Goal: Communication & Community: Answer question/provide support

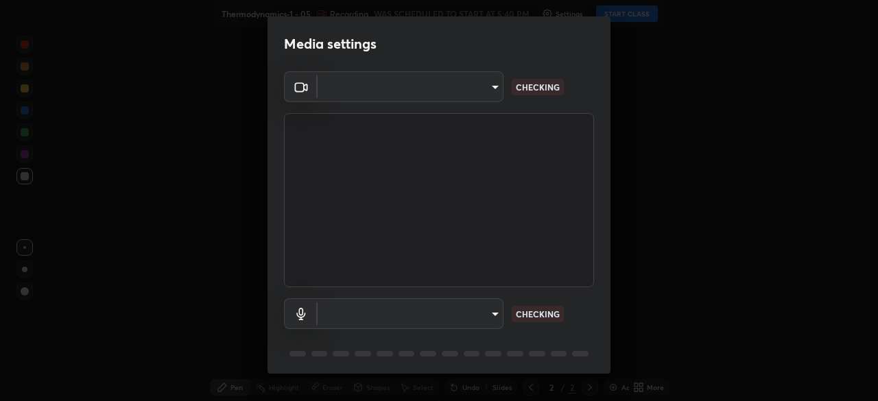
type input "1c1fc7f170fe0fb63c593947f71fbe7b7276dd803ac4132beb317857cbf647bf"
type input "default"
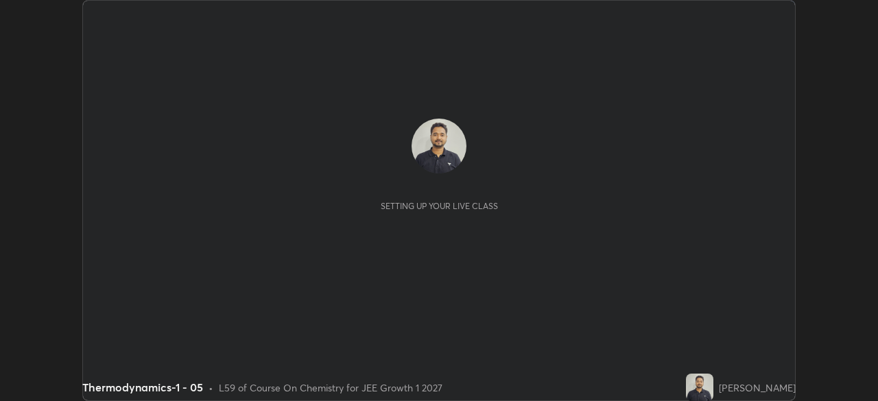
scroll to position [401, 878]
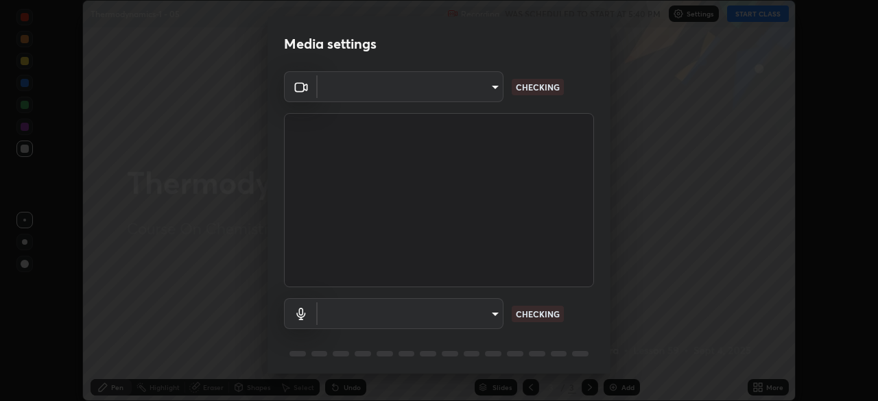
type input "1c1fc7f170fe0fb63c593947f71fbe7b7276dd803ac4132beb317857cbf647bf"
click at [493, 313] on body "Erase all Thermodynamics-1 - 05 Recording WAS SCHEDULED TO START AT 5:40 PM Set…" at bounding box center [439, 200] width 878 height 401
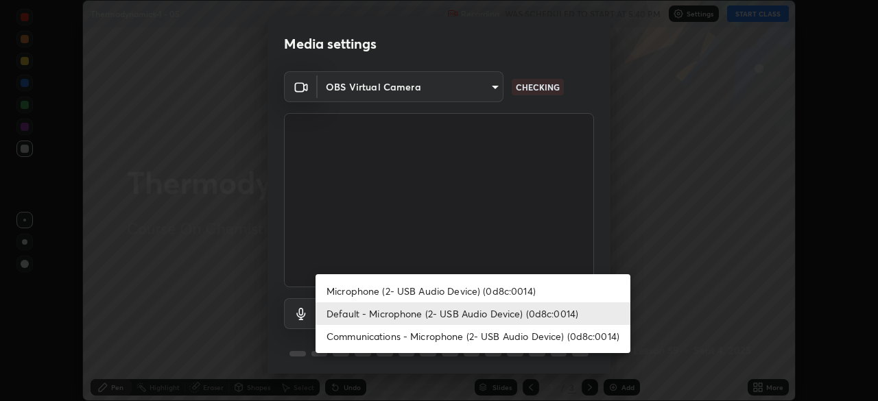
click at [486, 336] on li "Communications - Microphone (2- USB Audio Device) (0d8c:0014)" at bounding box center [473, 336] width 315 height 23
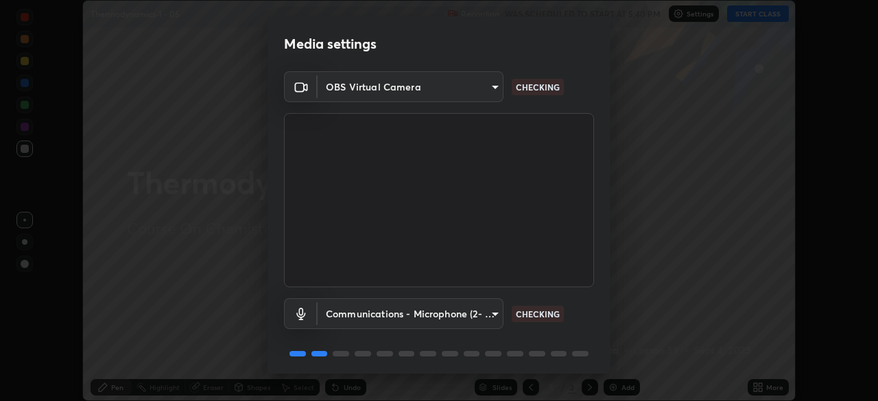
click at [489, 311] on body "Erase all Thermodynamics-1 - 05 Recording WAS SCHEDULED TO START AT 5:40 PM Set…" at bounding box center [439, 200] width 878 height 401
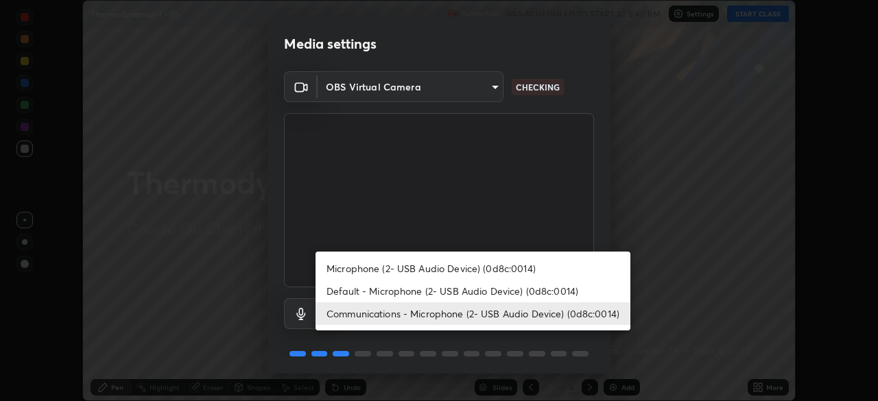
click at [489, 292] on li "Default - Microphone (2- USB Audio Device) (0d8c:0014)" at bounding box center [473, 291] width 315 height 23
type input "default"
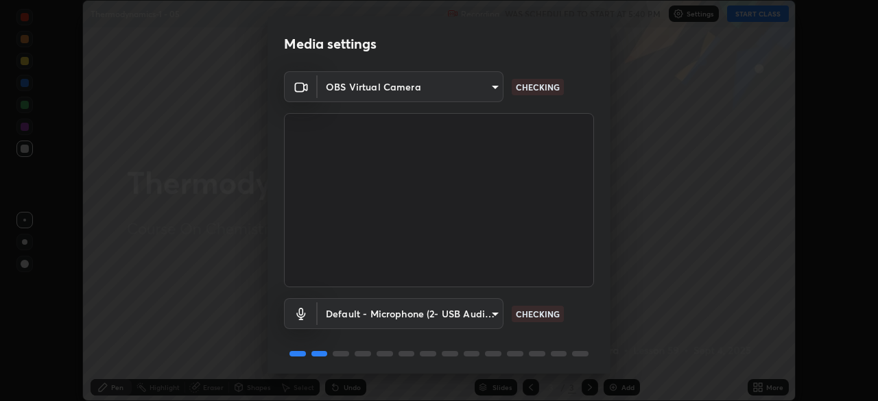
scroll to position [49, 0]
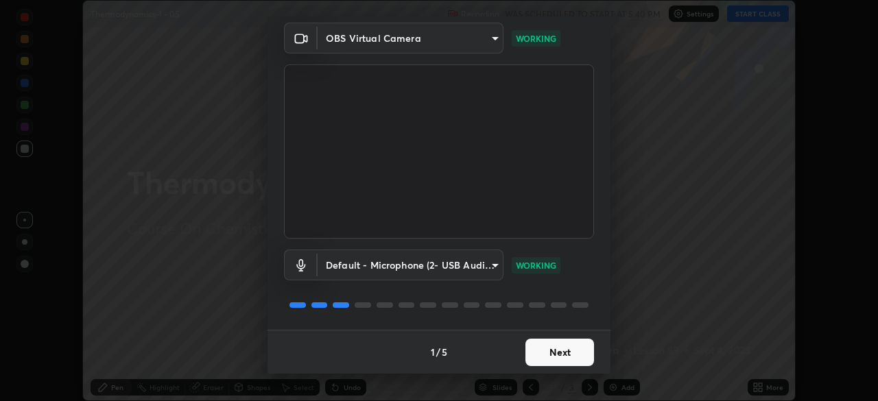
click at [562, 355] on button "Next" at bounding box center [560, 352] width 69 height 27
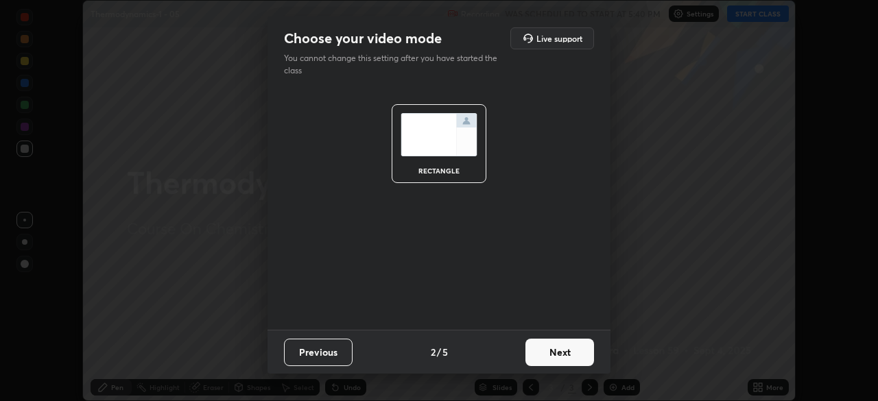
click at [574, 358] on button "Next" at bounding box center [560, 352] width 69 height 27
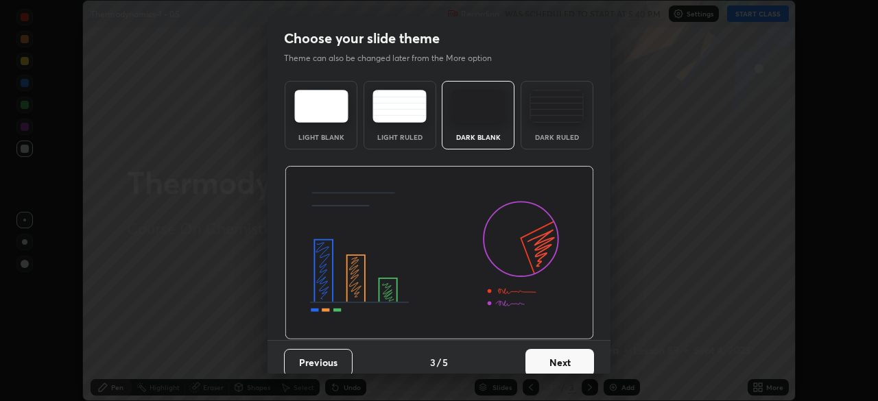
click at [583, 358] on button "Next" at bounding box center [560, 362] width 69 height 27
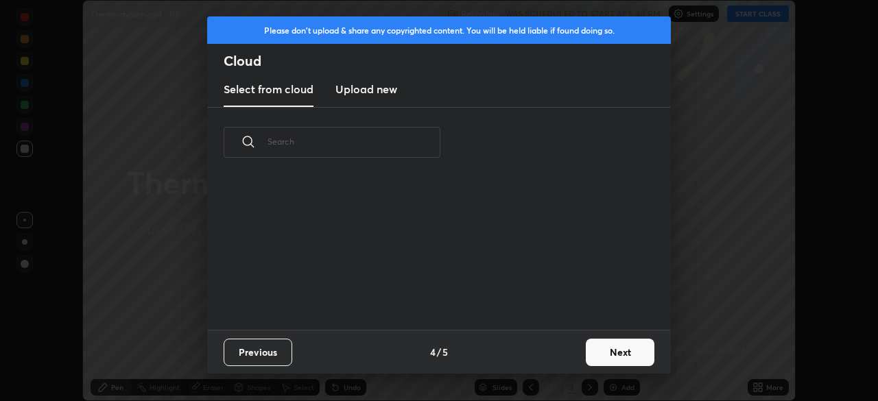
click at [609, 355] on button "Next" at bounding box center [620, 352] width 69 height 27
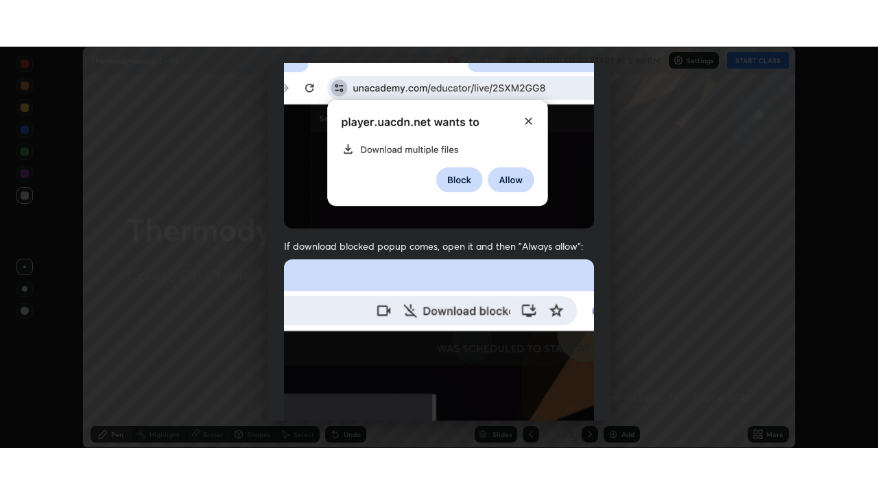
scroll to position [329, 0]
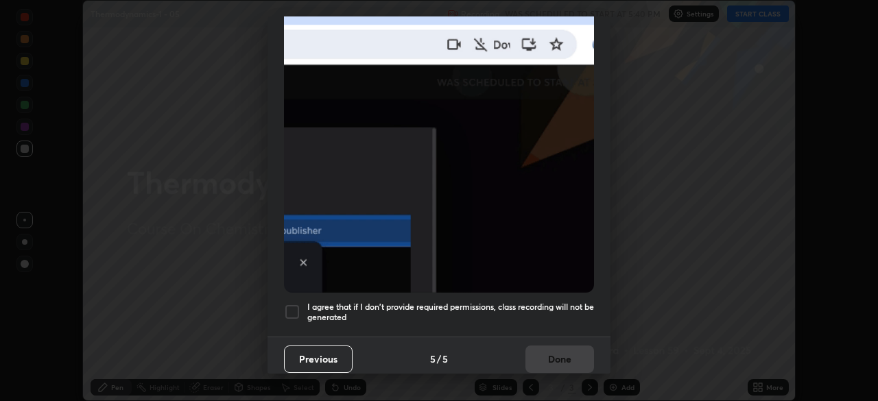
click at [552, 308] on h5 "I agree that if I don't provide required permissions, class recording will not …" at bounding box center [450, 312] width 287 height 21
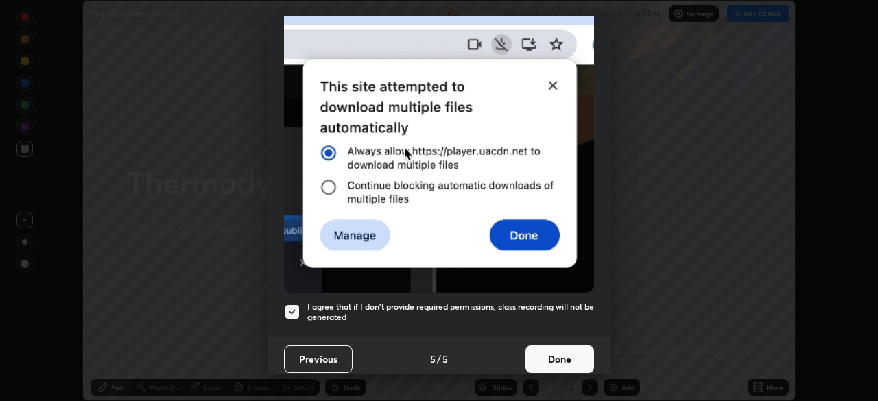
click at [557, 360] on button "Done" at bounding box center [560, 359] width 69 height 27
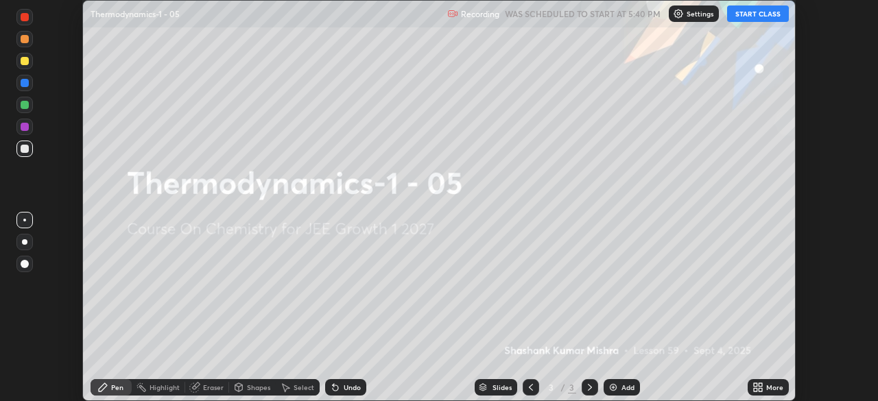
click at [759, 16] on button "START CLASS" at bounding box center [758, 13] width 62 height 16
click at [759, 384] on icon at bounding box center [760, 385] width 3 height 3
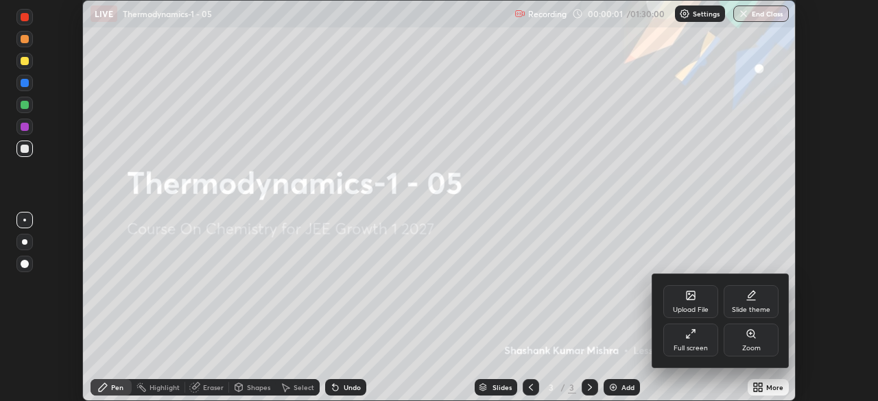
click at [705, 337] on div "Full screen" at bounding box center [691, 340] width 55 height 33
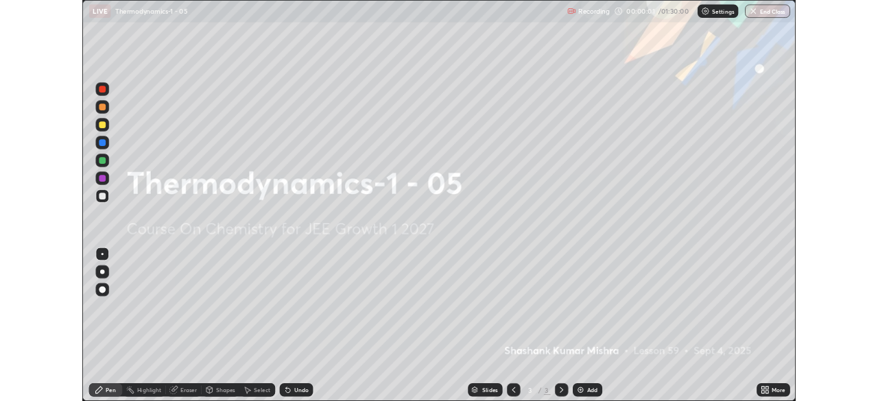
scroll to position [494, 878]
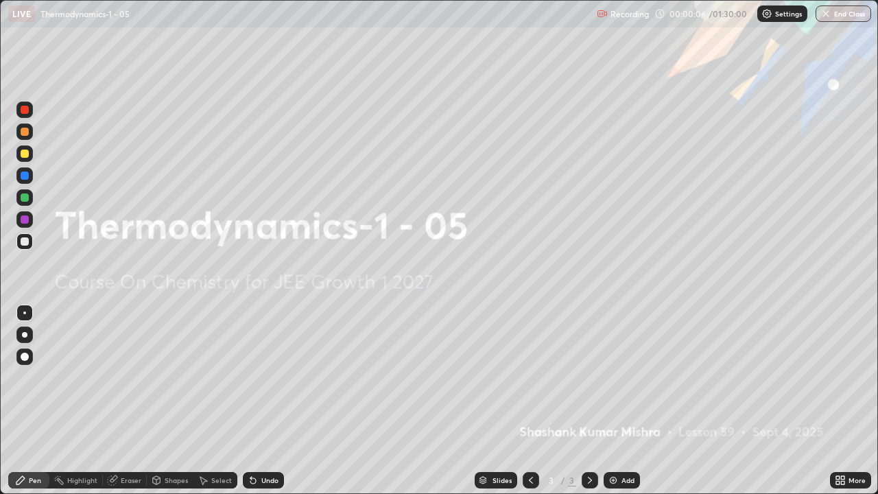
click at [614, 401] on img at bounding box center [613, 480] width 11 height 11
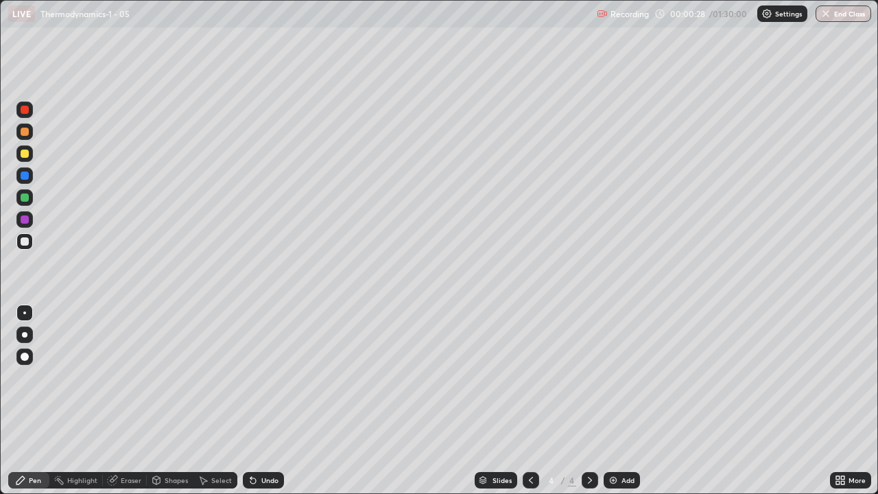
click at [129, 401] on div "Eraser" at bounding box center [131, 480] width 21 height 7
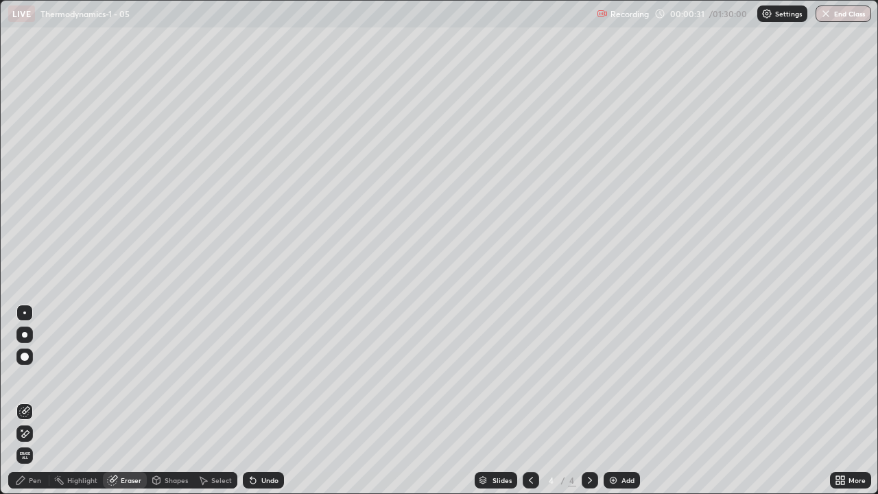
click at [23, 401] on icon at bounding box center [20, 480] width 11 height 11
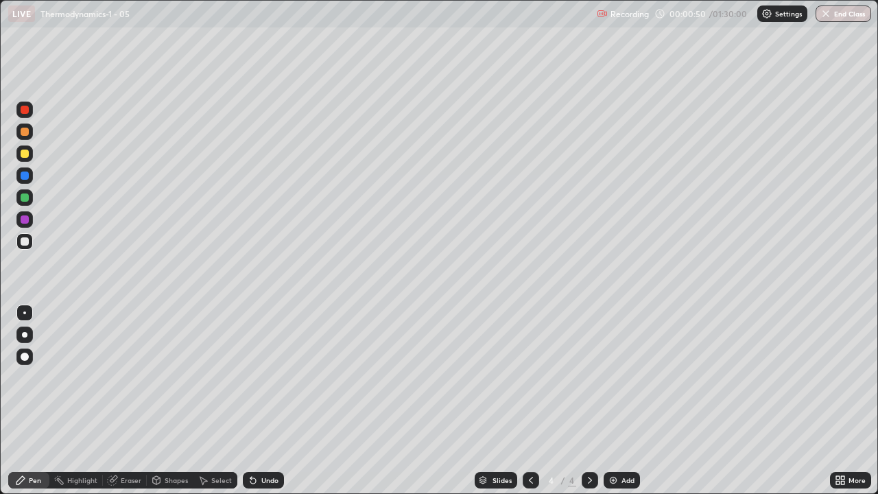
click at [269, 401] on div "Undo" at bounding box center [269, 480] width 17 height 7
click at [134, 401] on div "Eraser" at bounding box center [131, 480] width 21 height 7
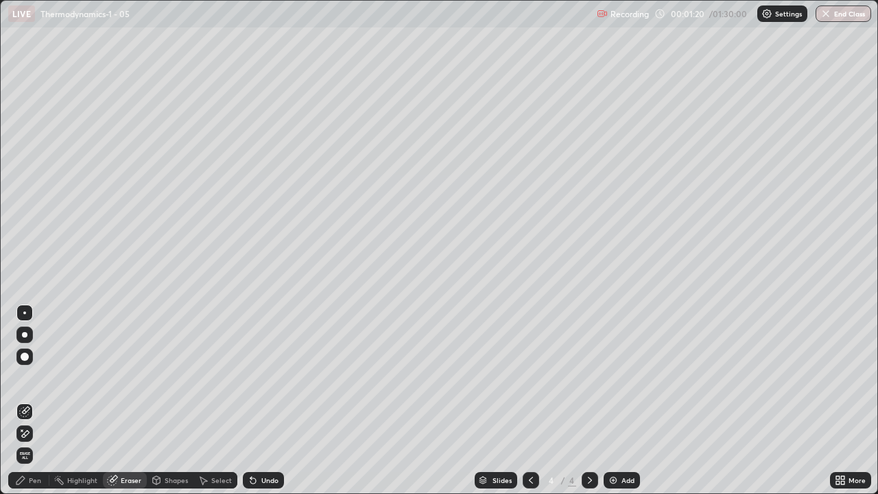
click at [24, 401] on span "Erase all" at bounding box center [24, 456] width 15 height 8
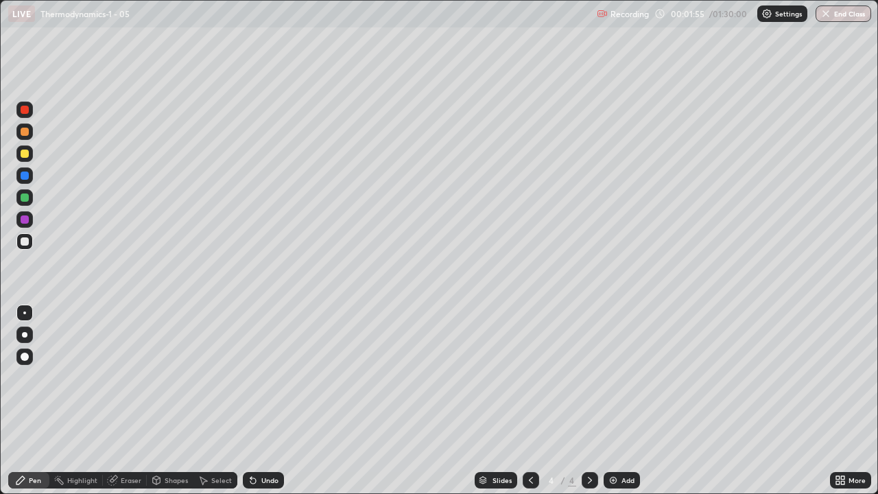
click at [261, 401] on div "Undo" at bounding box center [269, 480] width 17 height 7
click at [215, 401] on div "Select" at bounding box center [216, 480] width 44 height 16
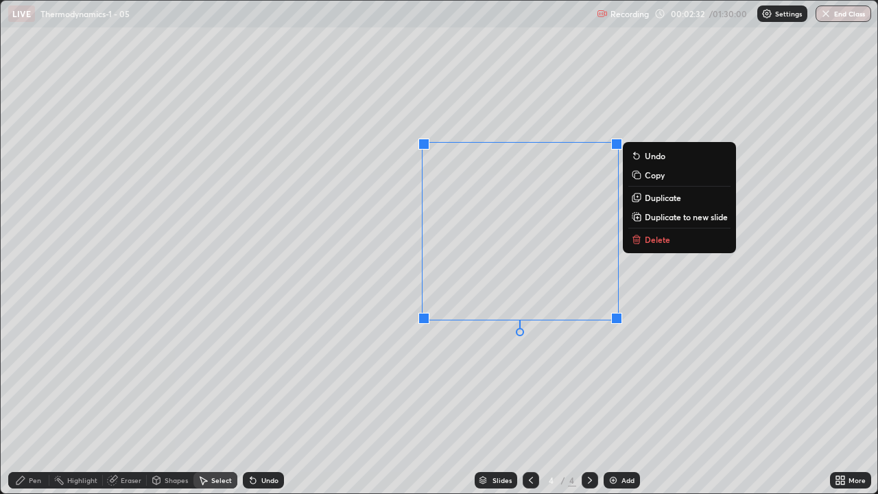
click at [410, 362] on div "0 ° Undo Copy Duplicate Duplicate to new slide Delete" at bounding box center [439, 247] width 877 height 493
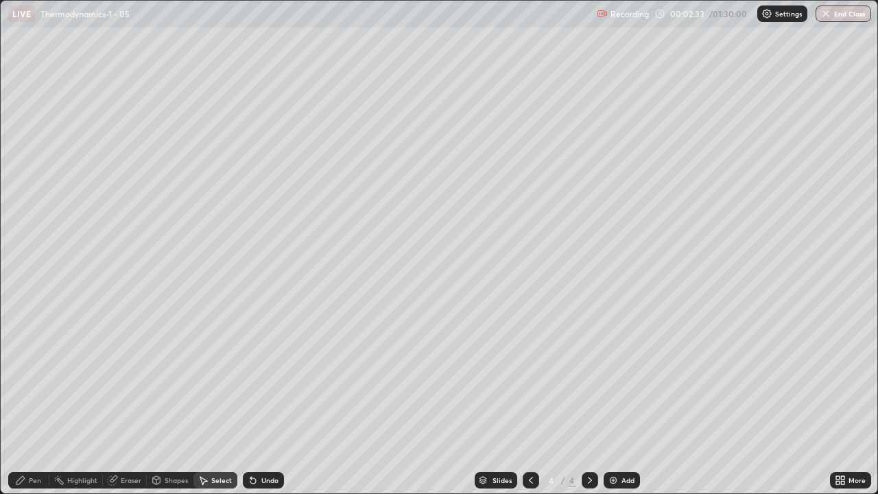
click at [32, 401] on div "Pen" at bounding box center [35, 480] width 12 height 7
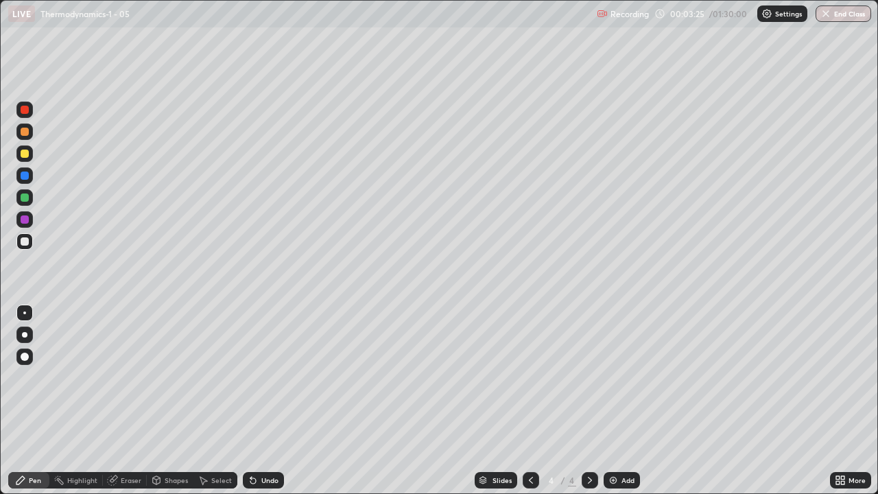
click at [132, 401] on div "Eraser" at bounding box center [131, 480] width 21 height 7
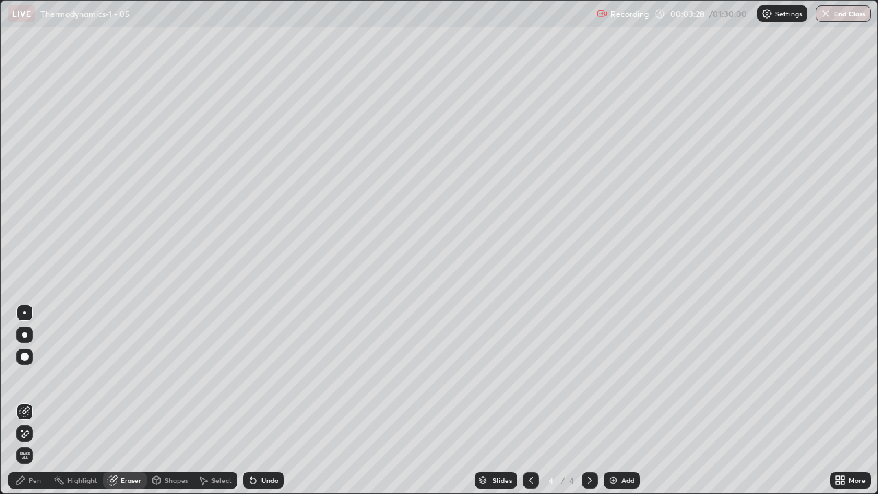
click at [33, 401] on div "Pen" at bounding box center [35, 480] width 12 height 7
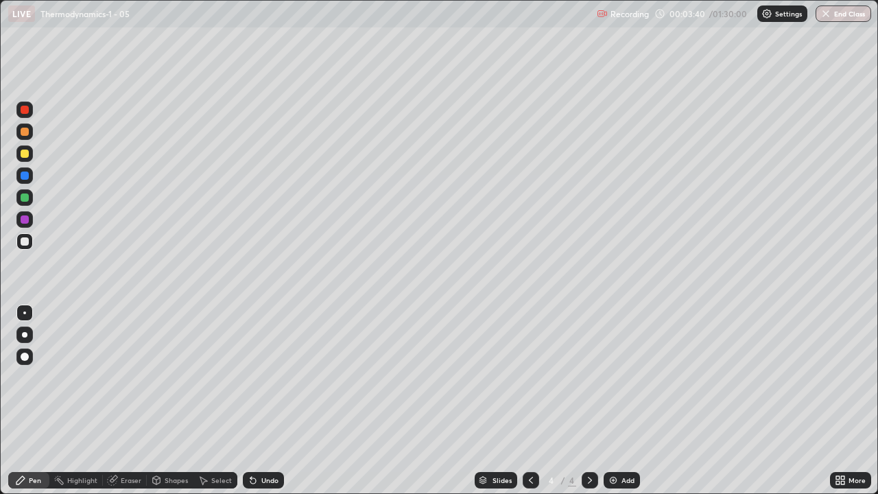
click at [259, 401] on div "Undo" at bounding box center [263, 480] width 41 height 16
click at [167, 401] on div "Shapes" at bounding box center [170, 480] width 47 height 16
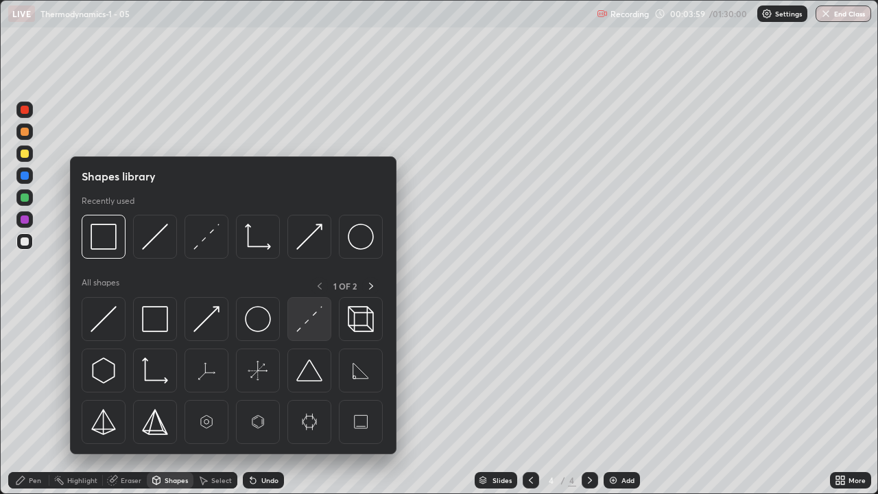
click at [307, 318] on img at bounding box center [309, 319] width 26 height 26
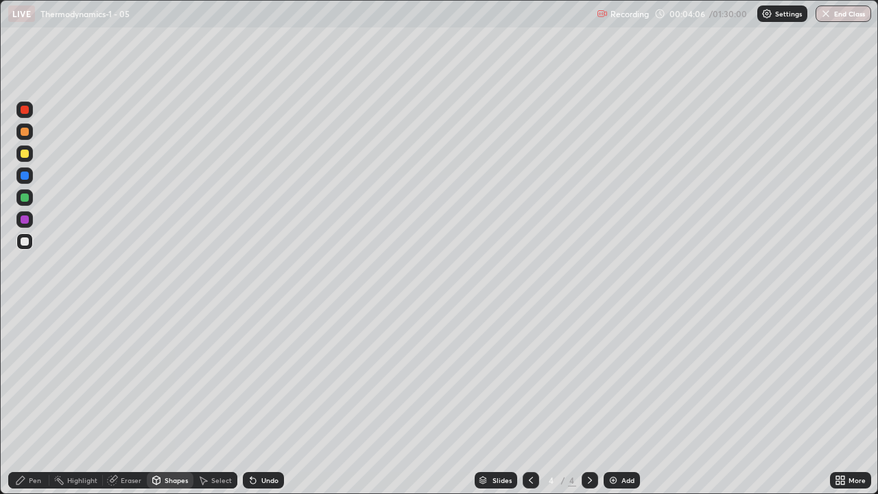
click at [28, 401] on div "Pen" at bounding box center [28, 480] width 41 height 16
click at [168, 401] on div "Shapes" at bounding box center [176, 480] width 23 height 7
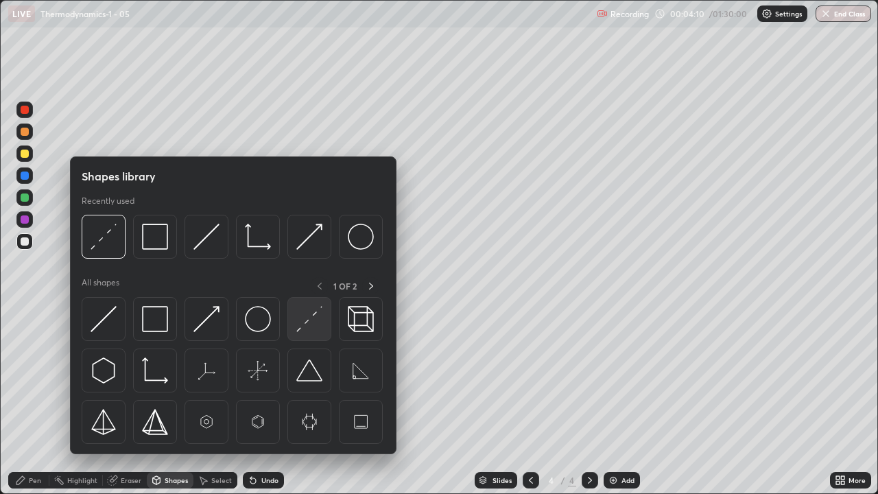
click at [306, 325] on img at bounding box center [309, 319] width 26 height 26
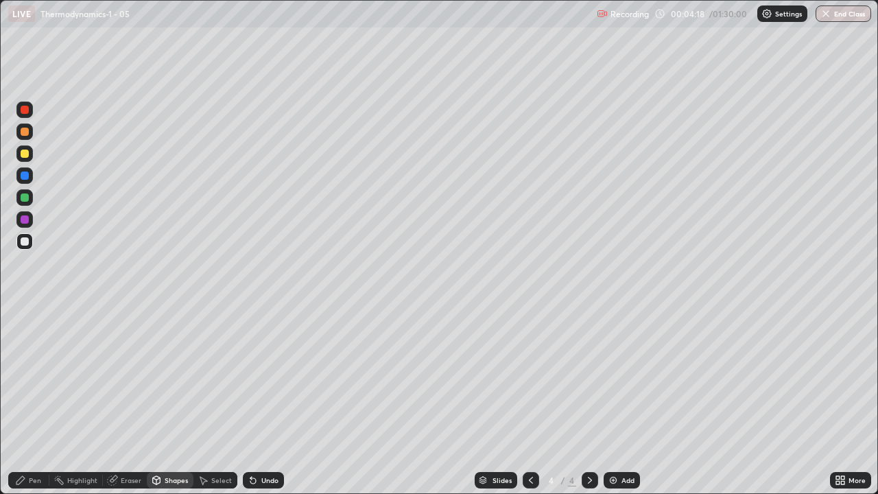
click at [33, 401] on div "Pen" at bounding box center [28, 480] width 41 height 16
click at [25, 242] on div at bounding box center [25, 241] width 8 height 8
click at [613, 401] on img at bounding box center [613, 480] width 11 height 11
click at [528, 401] on div at bounding box center [531, 480] width 16 height 27
click at [588, 401] on div at bounding box center [590, 480] width 16 height 16
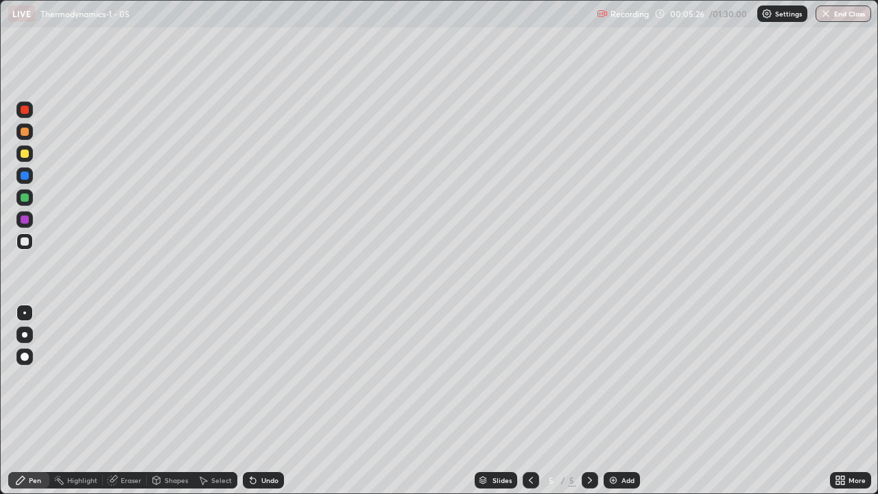
click at [532, 401] on div at bounding box center [531, 480] width 16 height 16
click at [591, 401] on icon at bounding box center [590, 480] width 11 height 11
click at [33, 401] on div at bounding box center [25, 384] width 22 height 165
click at [614, 401] on img at bounding box center [613, 480] width 11 height 11
click at [530, 401] on icon at bounding box center [531, 480] width 11 height 11
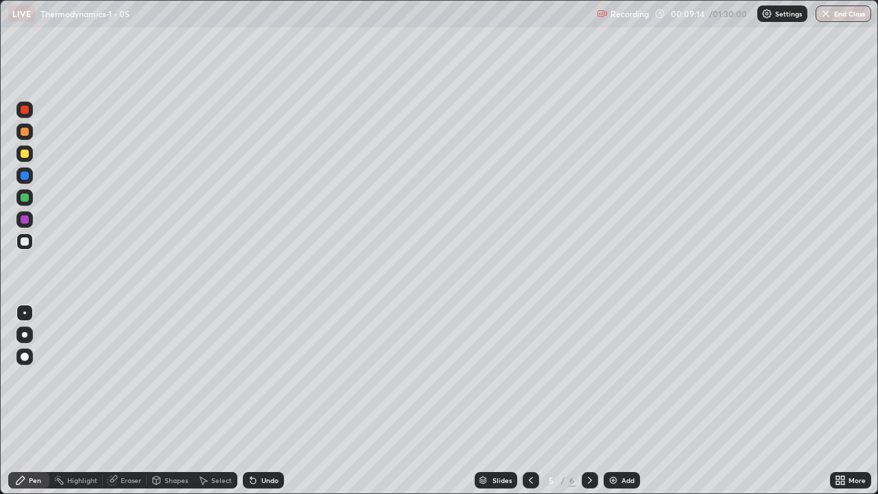
click at [588, 401] on icon at bounding box center [590, 480] width 4 height 7
click at [531, 401] on icon at bounding box center [531, 480] width 11 height 11
click at [588, 401] on icon at bounding box center [590, 480] width 11 height 11
click at [267, 401] on div "Undo" at bounding box center [269, 480] width 17 height 7
click at [263, 401] on div "Undo" at bounding box center [269, 480] width 17 height 7
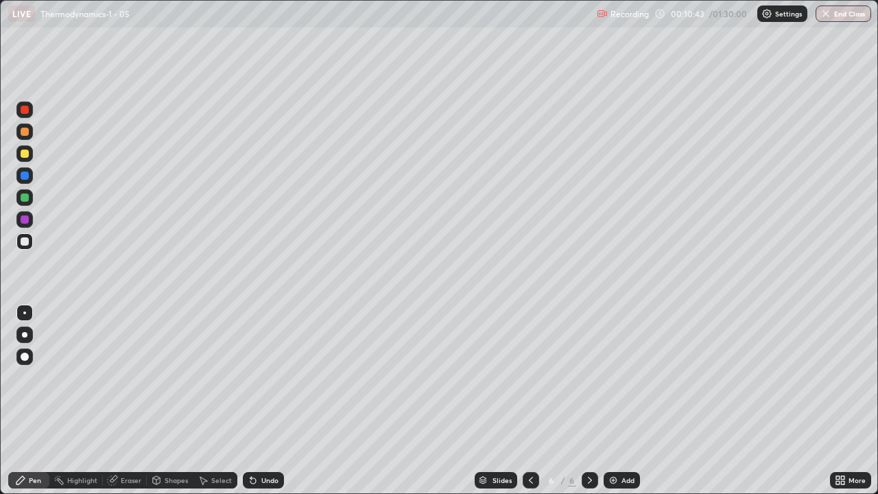
click at [264, 401] on div "Undo" at bounding box center [263, 480] width 41 height 16
click at [255, 401] on icon at bounding box center [253, 480] width 11 height 11
click at [530, 401] on icon at bounding box center [531, 480] width 11 height 11
click at [524, 401] on div at bounding box center [531, 480] width 16 height 16
click at [595, 401] on div at bounding box center [590, 480] width 16 height 16
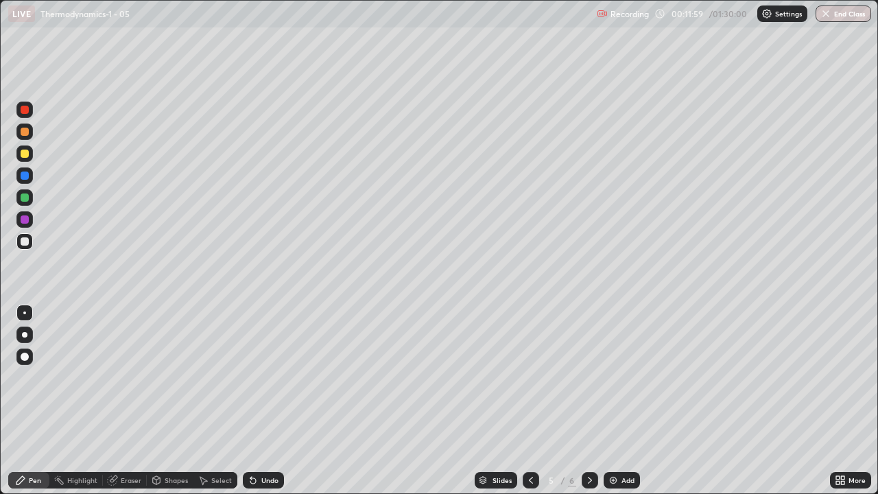
click at [590, 401] on div at bounding box center [590, 480] width 16 height 16
click at [222, 401] on div "Select" at bounding box center [221, 480] width 21 height 7
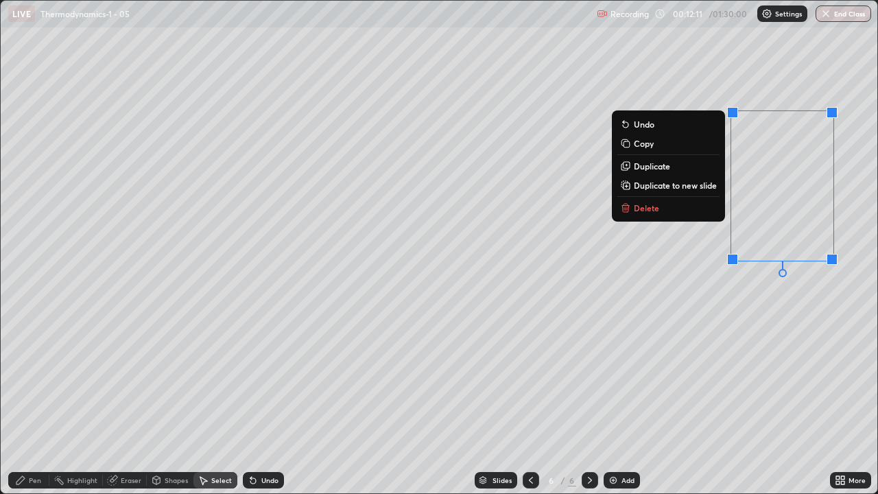
click at [654, 210] on p "Delete" at bounding box center [646, 207] width 25 height 11
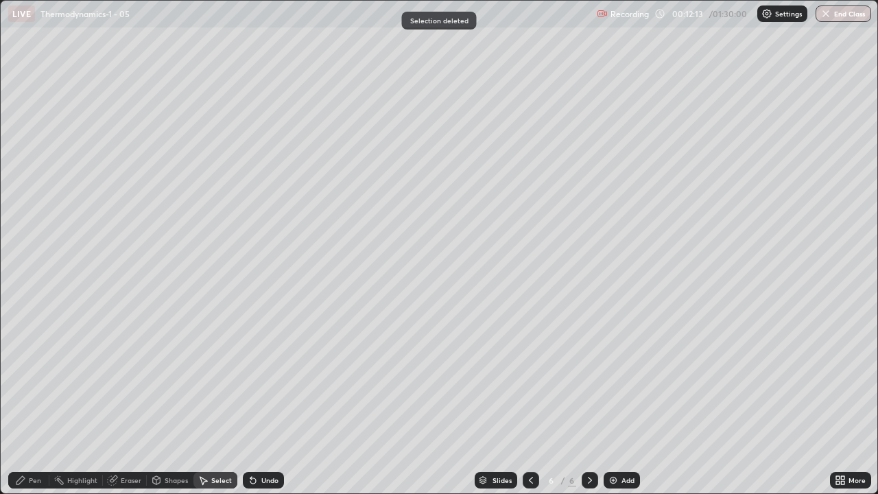
click at [38, 401] on div "Pen" at bounding box center [35, 480] width 12 height 7
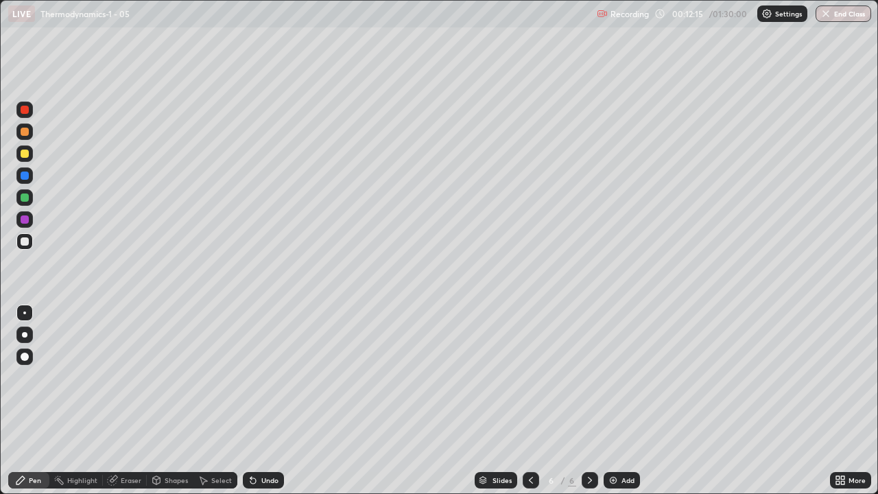
click at [613, 401] on img at bounding box center [613, 480] width 11 height 11
click at [530, 401] on icon at bounding box center [531, 480] width 11 height 11
click at [589, 401] on icon at bounding box center [590, 480] width 11 height 11
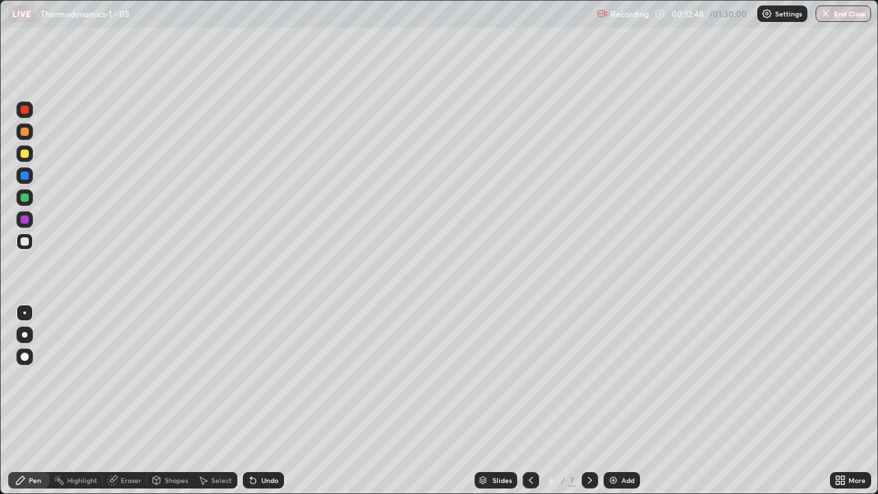
click at [589, 401] on icon at bounding box center [590, 480] width 4 height 7
click at [588, 401] on icon at bounding box center [590, 480] width 4 height 7
click at [259, 401] on div "Undo" at bounding box center [263, 480] width 41 height 16
click at [528, 401] on icon at bounding box center [531, 480] width 11 height 11
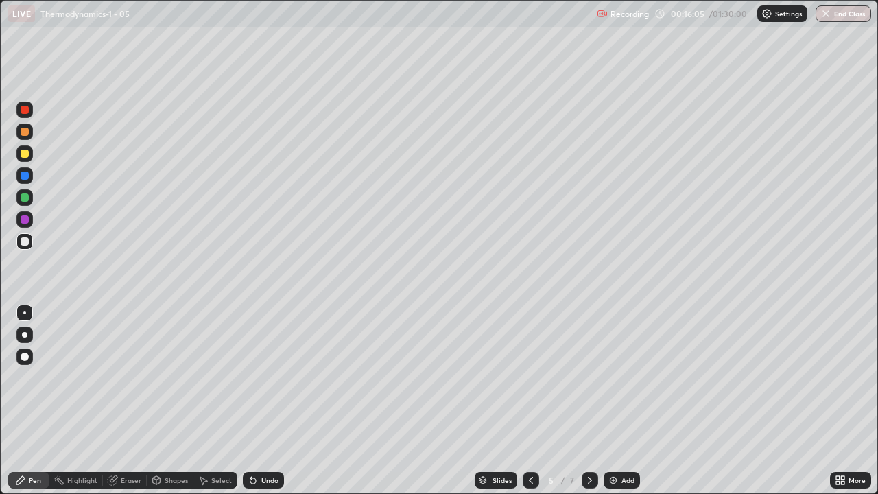
click at [526, 401] on div at bounding box center [531, 480] width 16 height 16
click at [589, 401] on icon at bounding box center [590, 480] width 11 height 11
click at [588, 401] on icon at bounding box center [590, 480] width 11 height 11
click at [526, 401] on icon at bounding box center [531, 480] width 11 height 11
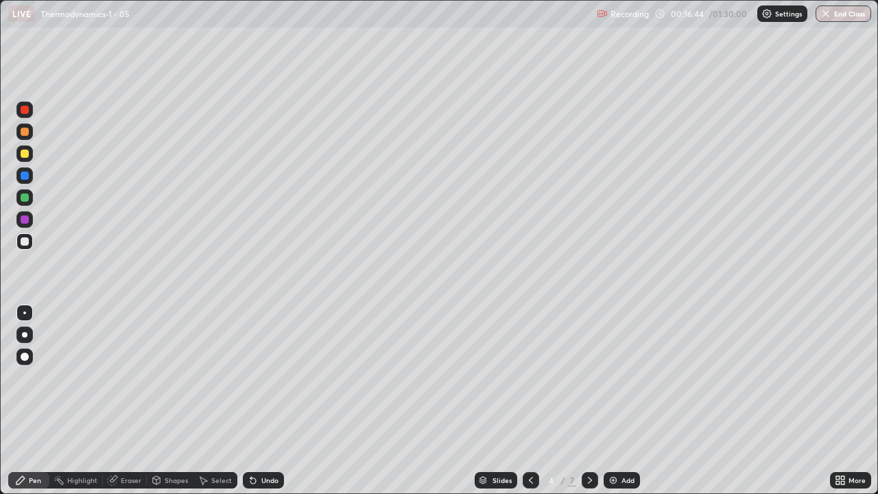
click at [588, 401] on icon at bounding box center [590, 480] width 11 height 11
click at [589, 401] on icon at bounding box center [590, 480] width 11 height 11
click at [582, 401] on div at bounding box center [590, 480] width 16 height 16
click at [266, 401] on div "Undo" at bounding box center [269, 480] width 17 height 7
click at [530, 401] on icon at bounding box center [531, 480] width 11 height 11
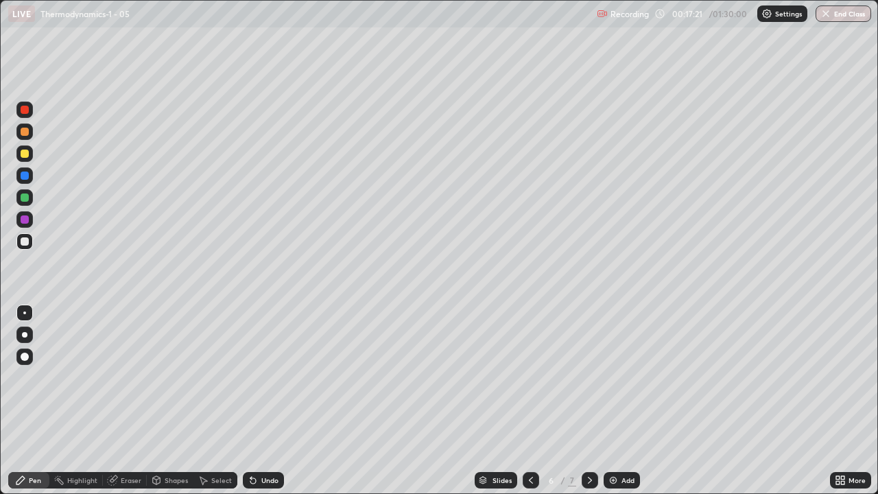
click at [528, 401] on div at bounding box center [531, 480] width 16 height 16
click at [530, 401] on icon at bounding box center [531, 480] width 4 height 7
click at [589, 401] on icon at bounding box center [590, 480] width 11 height 11
click at [584, 401] on div at bounding box center [590, 480] width 16 height 27
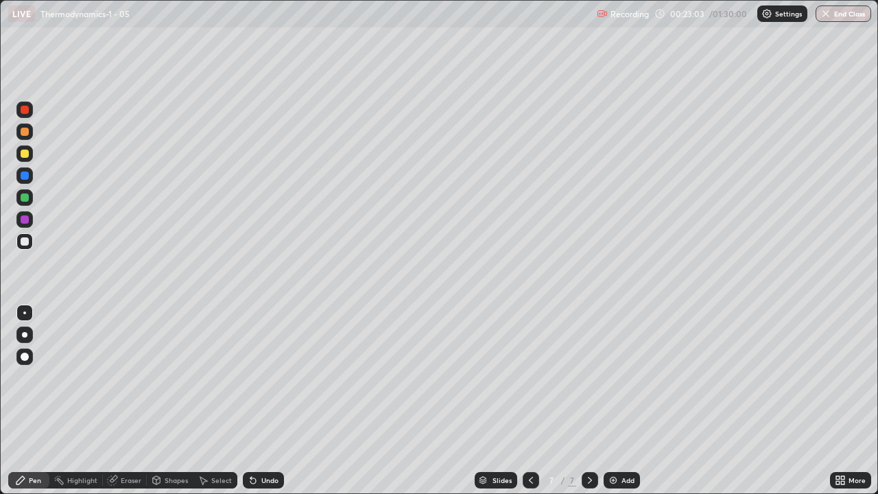
click at [117, 401] on icon at bounding box center [112, 480] width 11 height 11
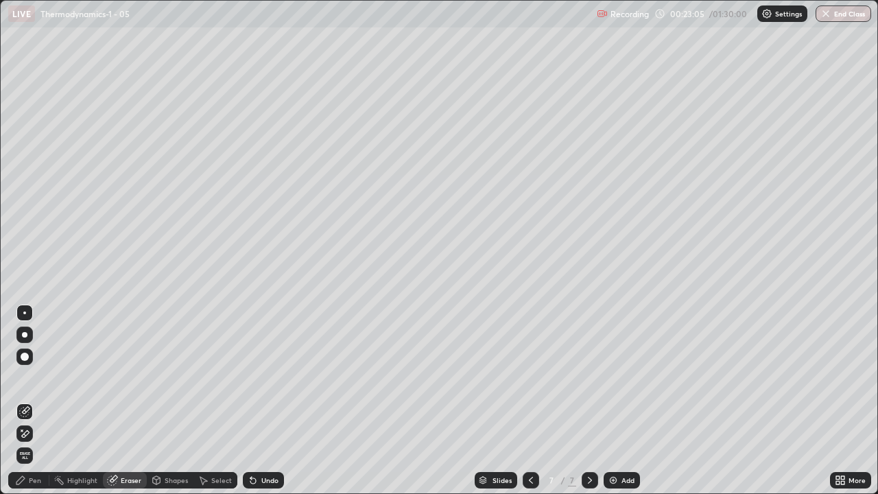
click at [24, 401] on icon at bounding box center [20, 480] width 11 height 11
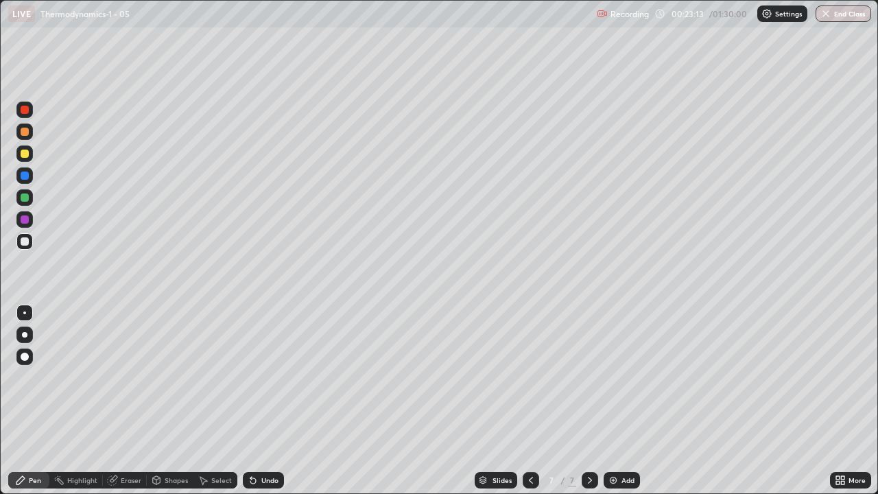
click at [132, 401] on div "Eraser" at bounding box center [131, 480] width 21 height 7
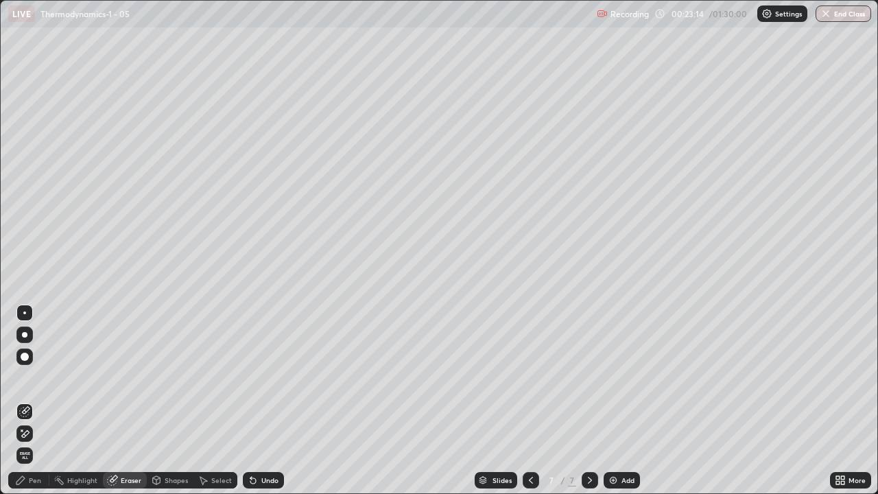
click at [176, 401] on div "Shapes" at bounding box center [176, 480] width 23 height 7
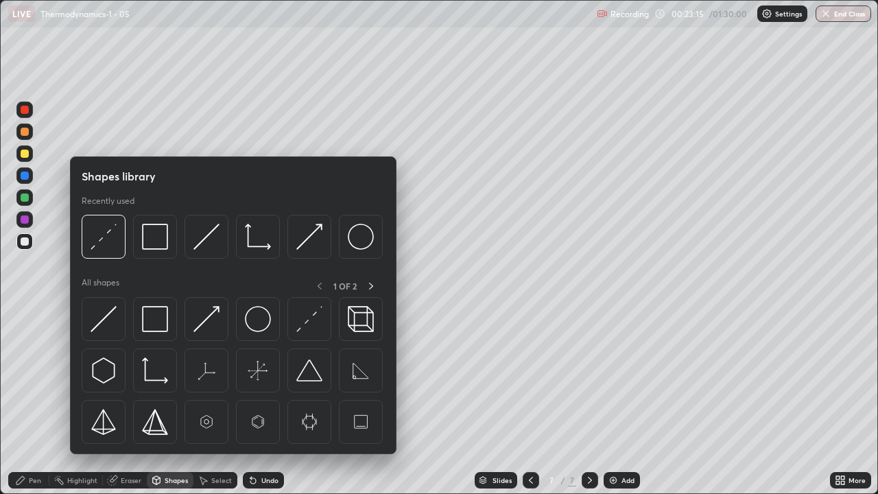
click at [38, 401] on div "Pen" at bounding box center [35, 480] width 12 height 7
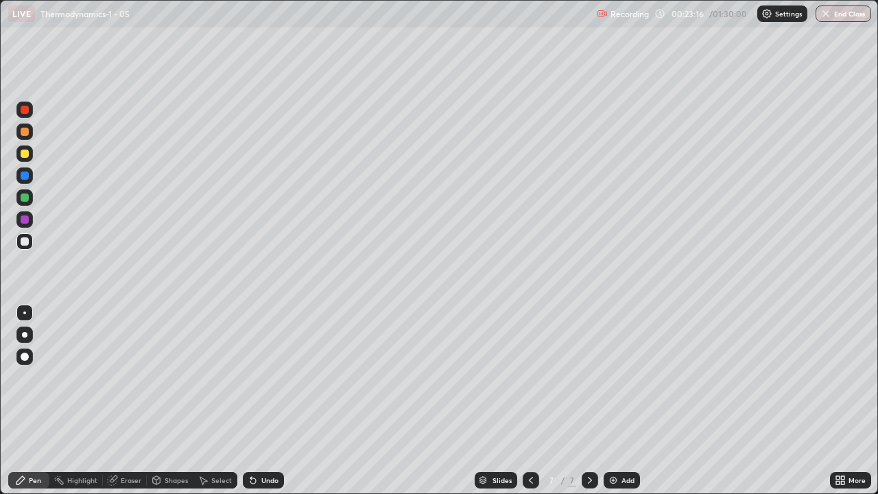
click at [19, 196] on div at bounding box center [24, 197] width 16 height 16
click at [23, 401] on icon at bounding box center [20, 480] width 11 height 11
click at [27, 248] on div at bounding box center [24, 241] width 16 height 16
click at [530, 401] on icon at bounding box center [531, 480] width 11 height 11
click at [222, 401] on div "Select" at bounding box center [221, 480] width 21 height 7
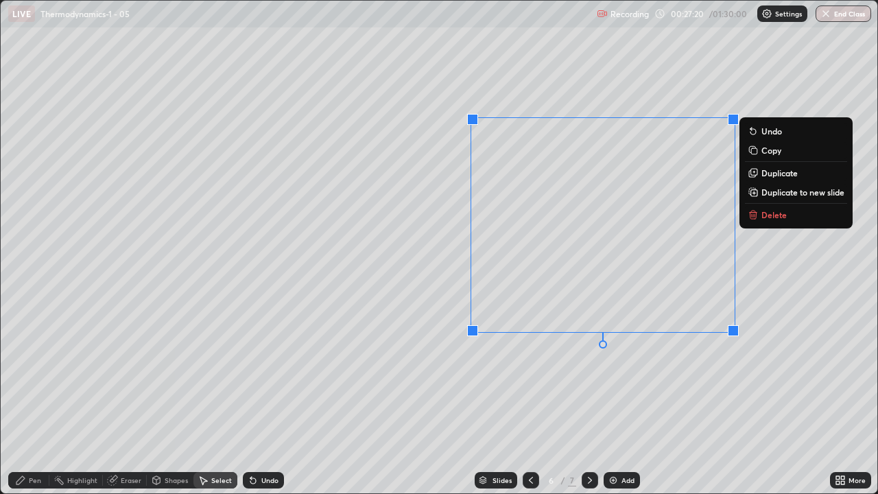
click at [443, 390] on div "0 ° Undo Copy Duplicate Duplicate to new slide Delete" at bounding box center [439, 247] width 877 height 493
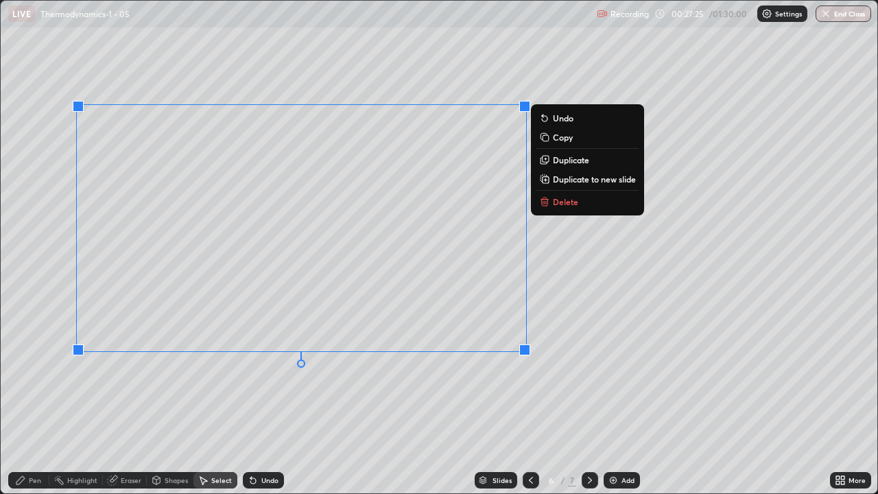
click at [250, 400] on div "0 ° Undo Copy Duplicate Duplicate to new slide Delete" at bounding box center [439, 247] width 877 height 493
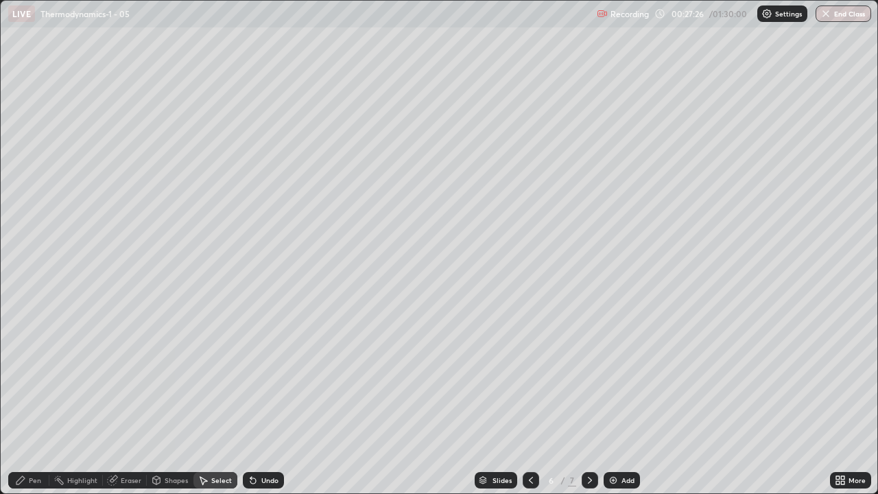
click at [133, 401] on div "Eraser" at bounding box center [131, 480] width 21 height 7
click at [31, 401] on div "Pen" at bounding box center [35, 480] width 12 height 7
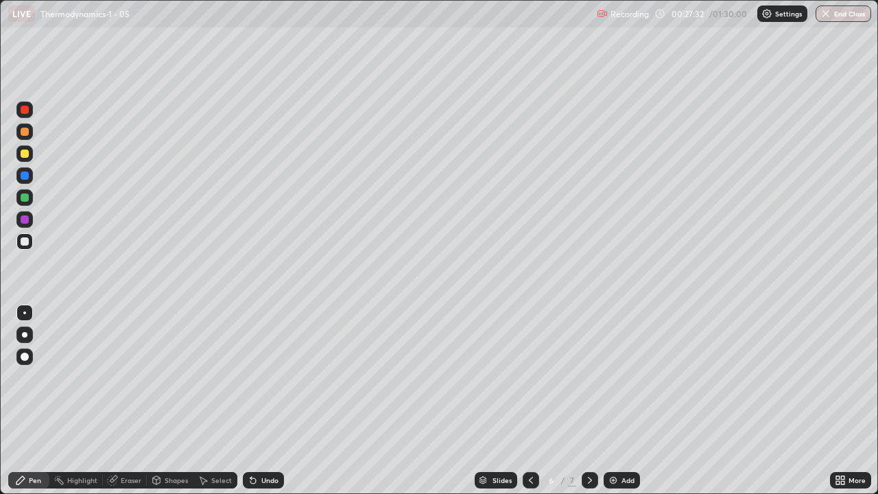
click at [205, 401] on icon at bounding box center [203, 480] width 11 height 11
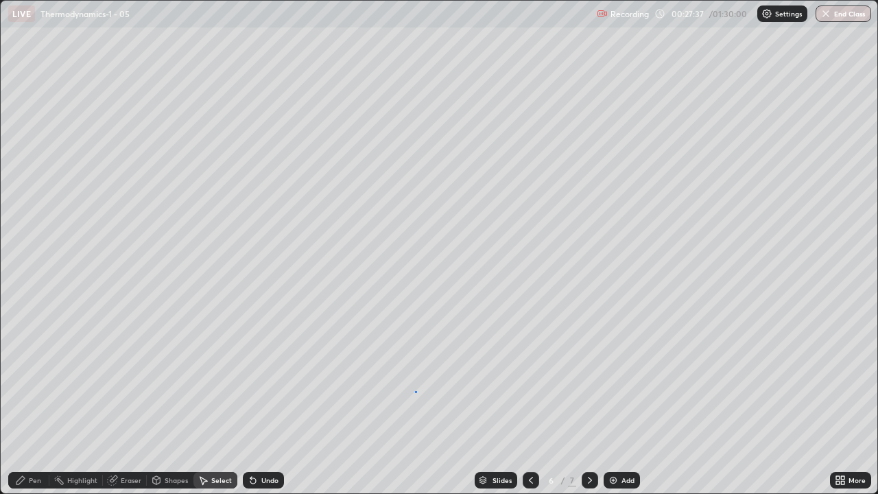
click at [415, 391] on div "0 ° Undo Copy Duplicate Duplicate to new slide Delete" at bounding box center [439, 247] width 877 height 493
click at [37, 401] on div "Pen" at bounding box center [35, 480] width 12 height 7
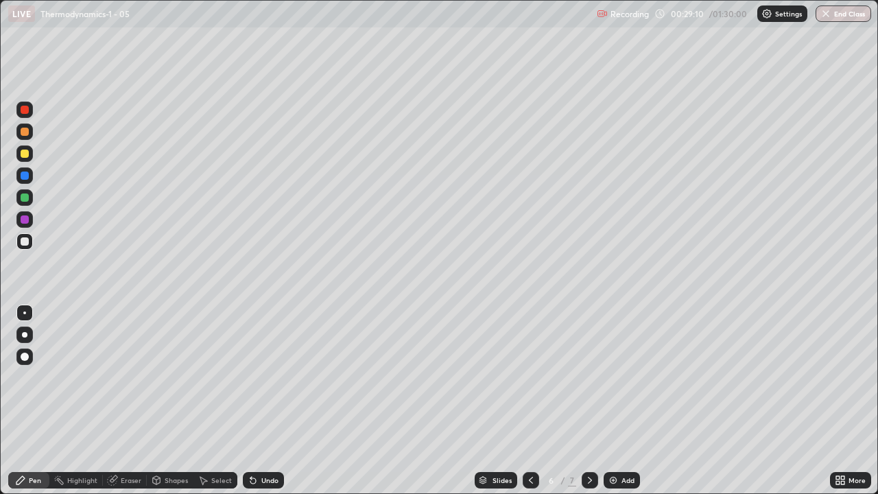
click at [263, 401] on div "Undo" at bounding box center [263, 480] width 41 height 16
click at [257, 401] on div "Undo" at bounding box center [263, 480] width 41 height 16
click at [255, 401] on icon at bounding box center [253, 480] width 11 height 11
click at [250, 401] on icon at bounding box center [250, 477] width 1 height 1
click at [838, 401] on icon at bounding box center [837, 477] width 3 height 3
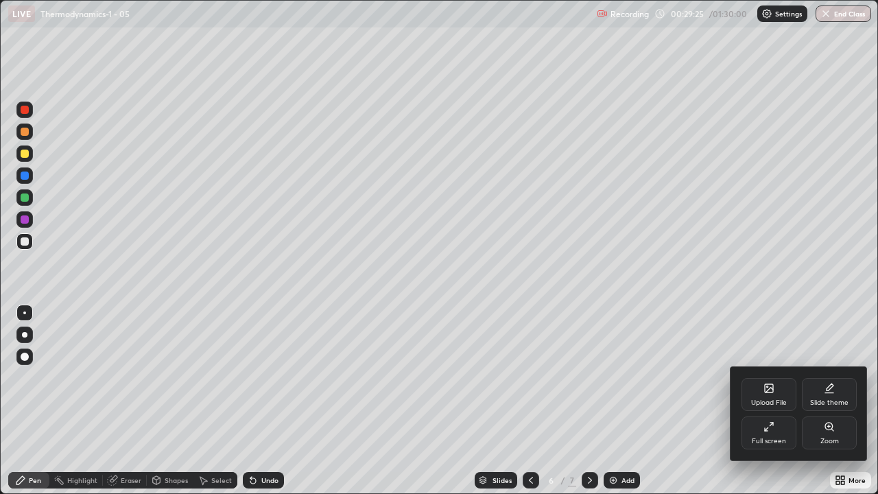
click at [780, 401] on div "Full screen" at bounding box center [769, 433] width 55 height 33
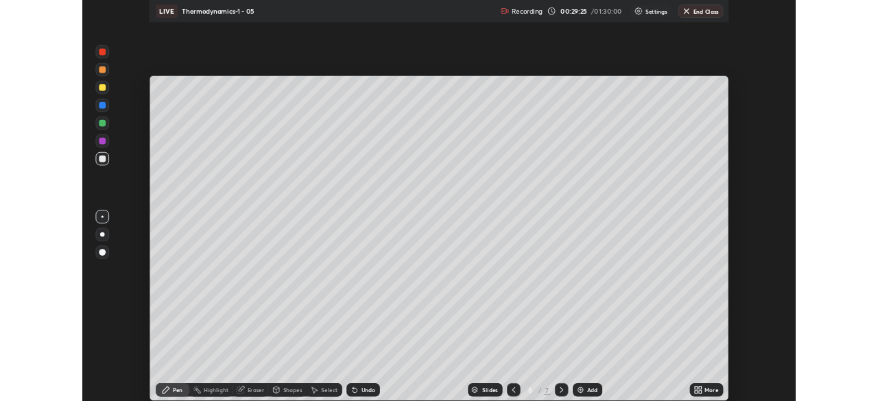
scroll to position [68220, 67743]
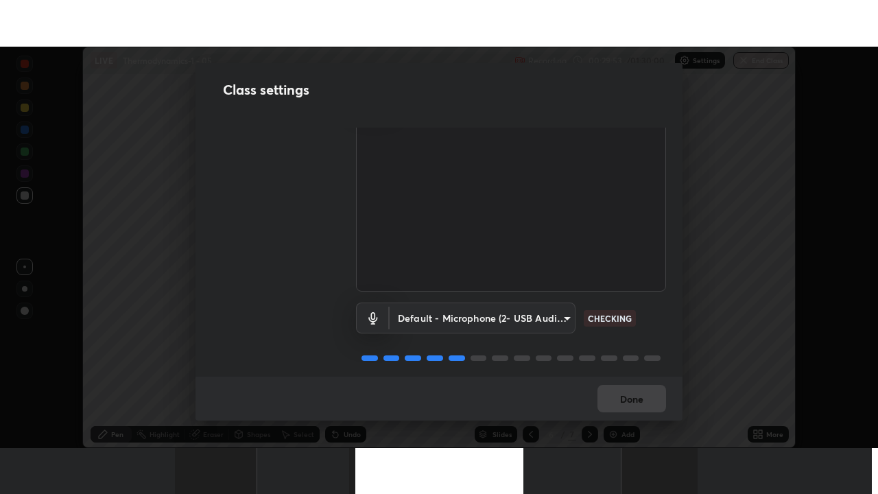
scroll to position [62, 0]
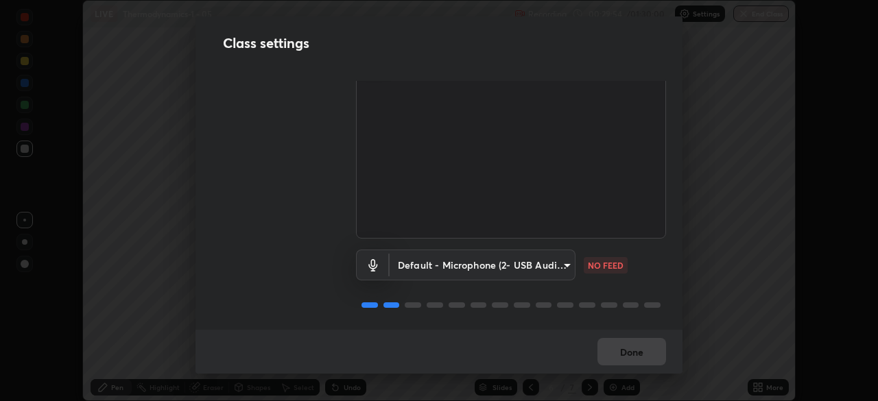
click at [567, 259] on body "Erase all LIVE Thermodynamics-1 - 05 Recording 00:29:54 / 01:30:00 Settings End…" at bounding box center [439, 200] width 878 height 401
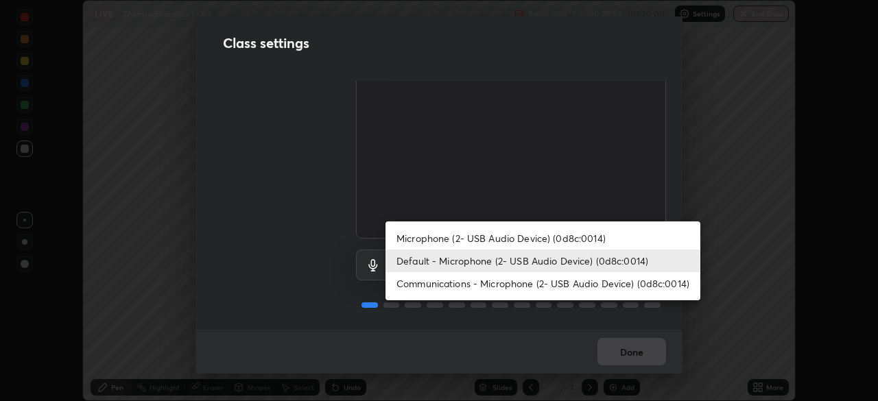
click at [557, 281] on li "Communications - Microphone (2- USB Audio Device) (0d8c:0014)" at bounding box center [543, 283] width 315 height 23
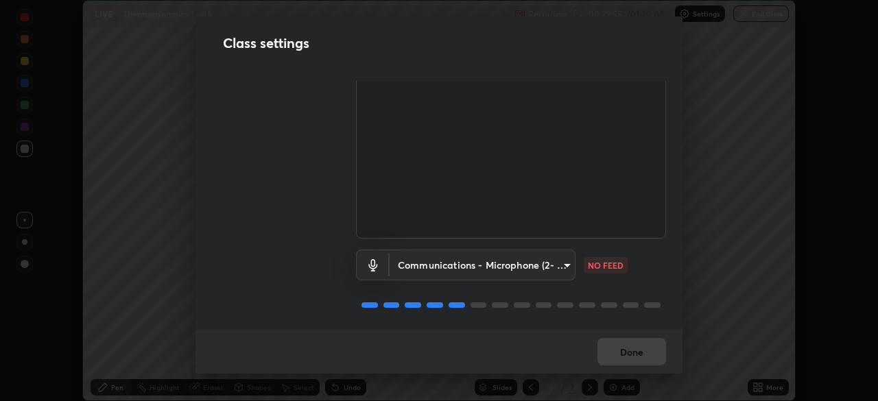
click at [560, 261] on body "Erase all LIVE Thermodynamics-1 - 05 Recording 00:29:55 / 01:30:00 Settings End…" at bounding box center [439, 200] width 878 height 401
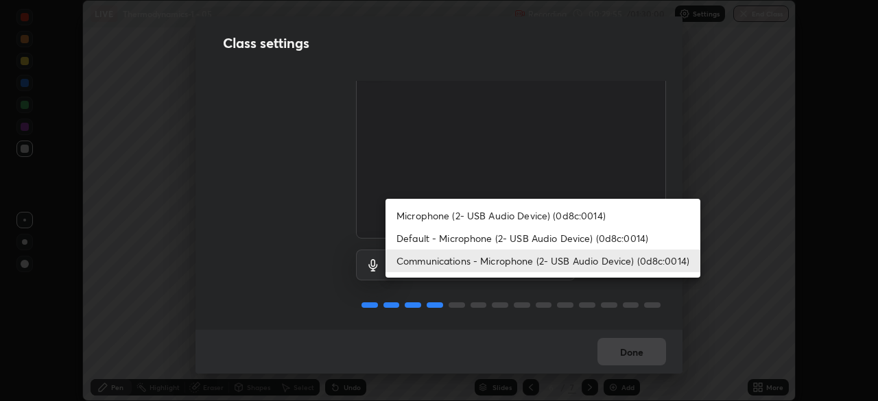
click at [564, 240] on li "Default - Microphone (2- USB Audio Device) (0d8c:0014)" at bounding box center [543, 238] width 315 height 23
type input "default"
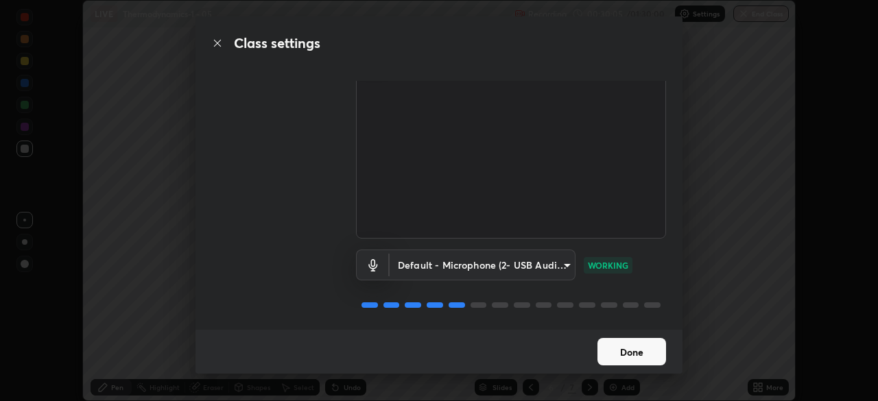
click at [639, 352] on button "Done" at bounding box center [632, 351] width 69 height 27
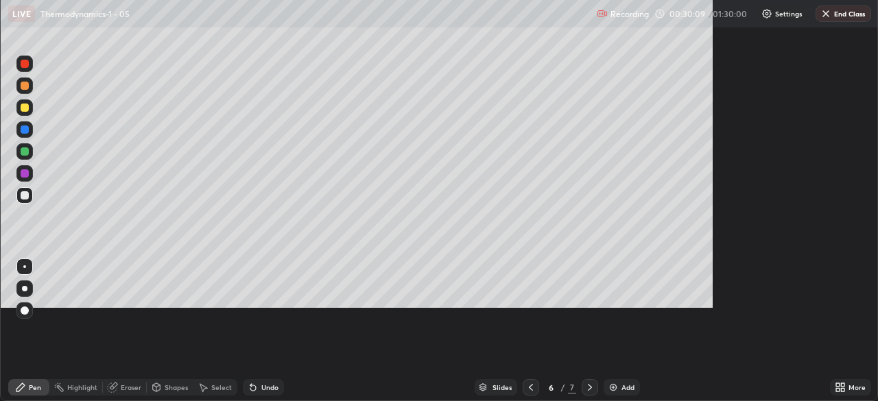
scroll to position [494, 878]
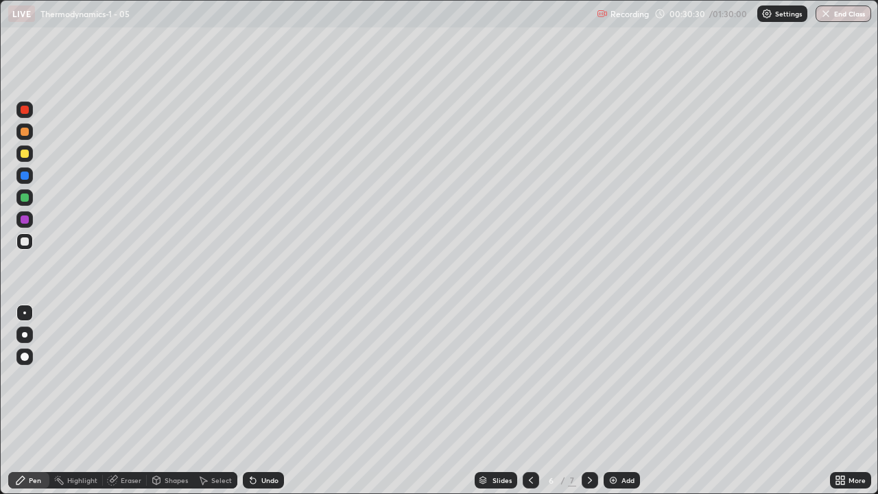
click at [838, 401] on icon at bounding box center [837, 482] width 3 height 3
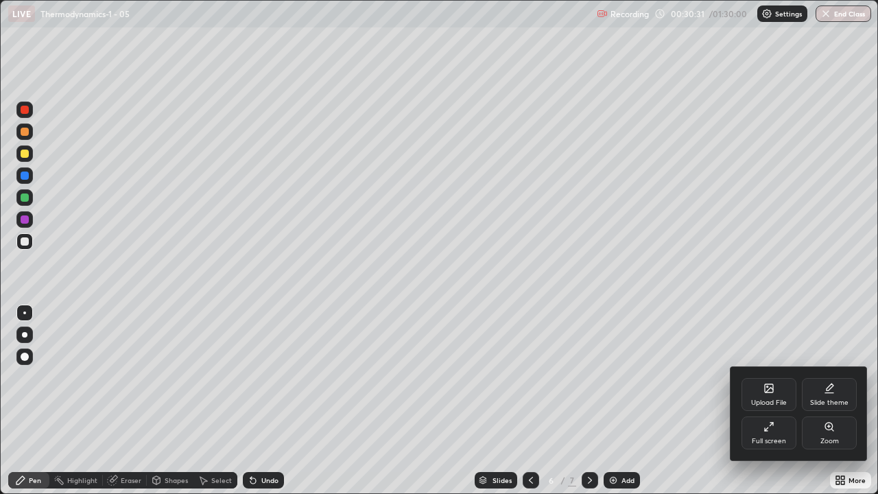
click at [675, 401] on div at bounding box center [439, 247] width 878 height 494
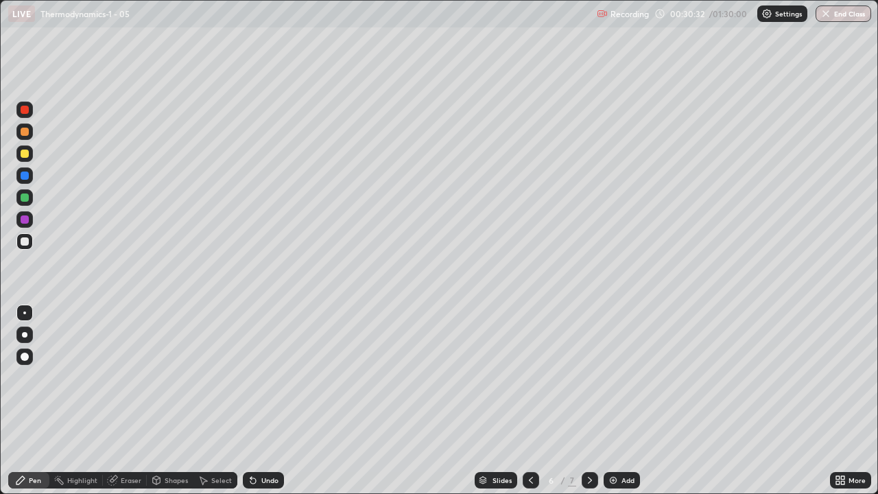
click at [589, 401] on icon at bounding box center [590, 480] width 11 height 11
click at [264, 401] on div "Undo" at bounding box center [263, 480] width 41 height 16
click at [127, 401] on div "Eraser" at bounding box center [131, 480] width 21 height 7
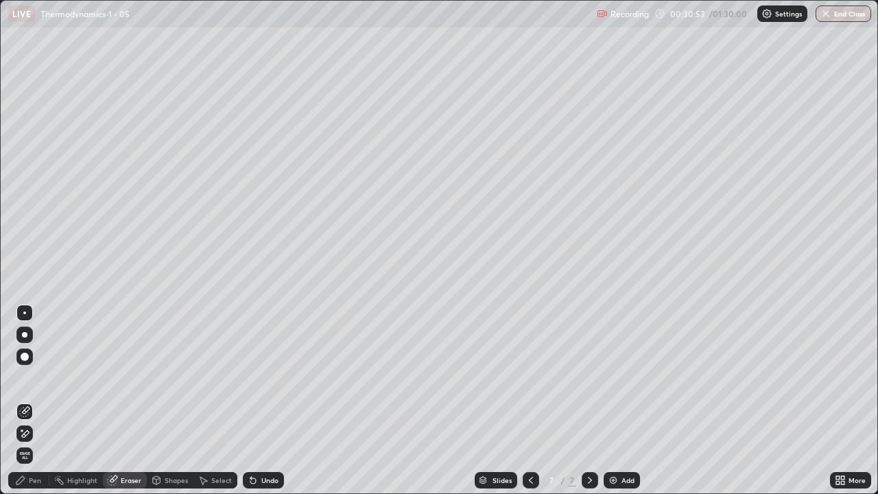
click at [40, 401] on div "Pen" at bounding box center [35, 480] width 12 height 7
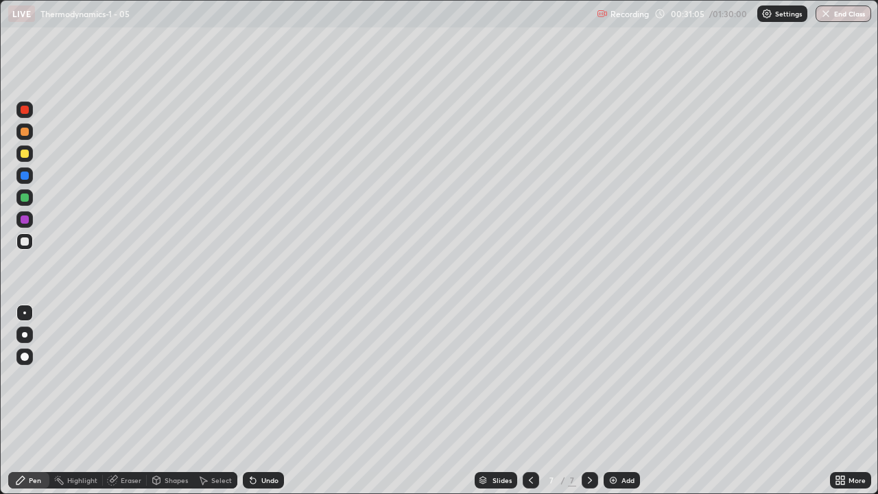
click at [265, 401] on div "Undo" at bounding box center [263, 480] width 41 height 16
click at [219, 401] on div "Select" at bounding box center [221, 480] width 21 height 7
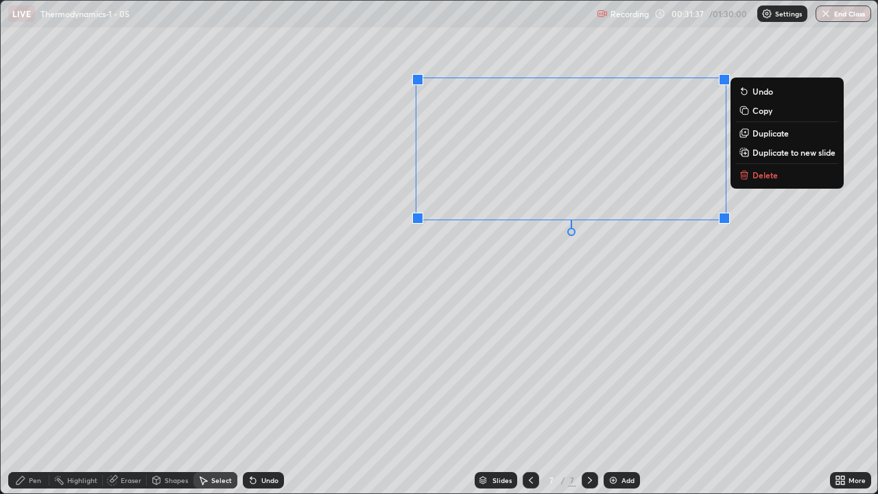
click at [768, 179] on p "Delete" at bounding box center [765, 174] width 25 height 11
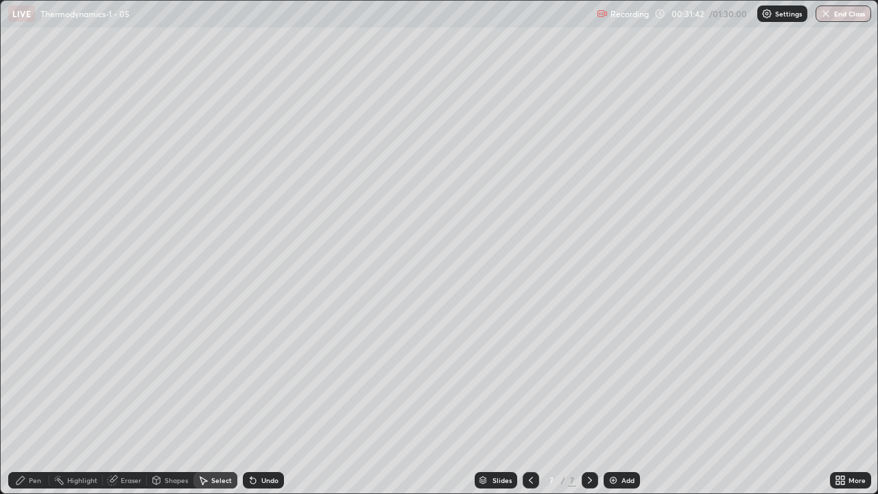
click at [128, 401] on div "Eraser" at bounding box center [131, 480] width 21 height 7
click at [33, 401] on div "Pen" at bounding box center [35, 480] width 12 height 7
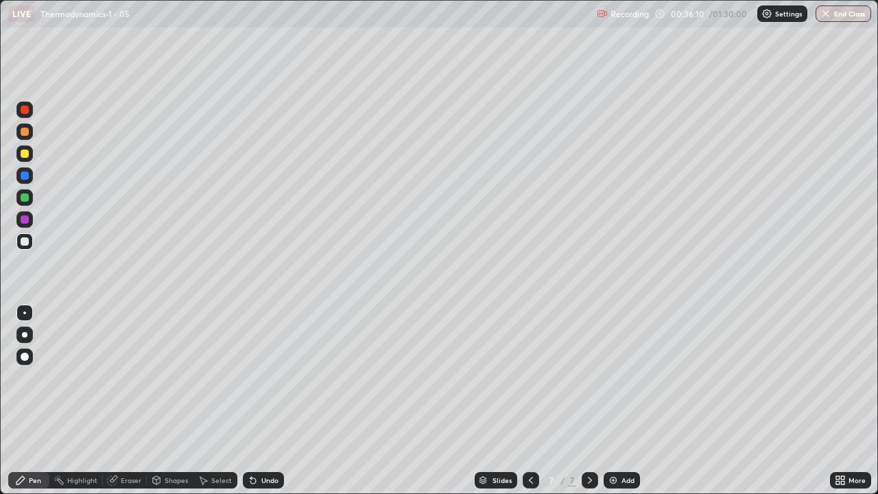
click at [589, 401] on icon at bounding box center [590, 480] width 11 height 11
click at [611, 401] on img at bounding box center [613, 480] width 11 height 11
click at [269, 401] on div "Undo" at bounding box center [269, 480] width 17 height 7
click at [273, 401] on div "Undo" at bounding box center [269, 480] width 17 height 7
click at [132, 401] on div "Eraser" at bounding box center [125, 480] width 44 height 16
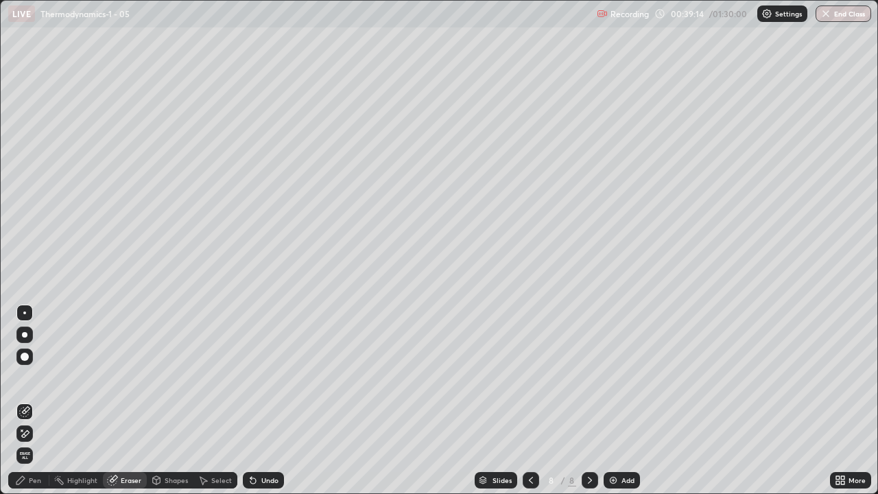
click at [261, 401] on div "Undo" at bounding box center [269, 480] width 17 height 7
click at [32, 401] on div "Pen" at bounding box center [35, 480] width 12 height 7
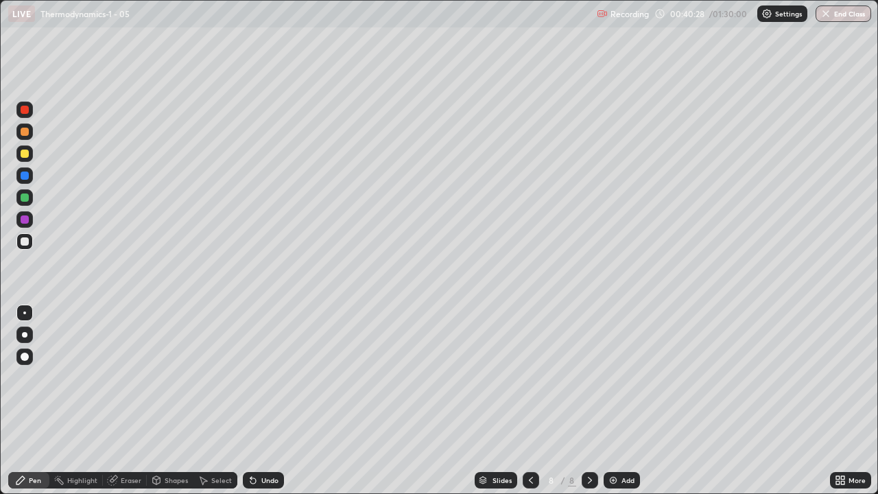
click at [206, 401] on icon at bounding box center [203, 480] width 11 height 11
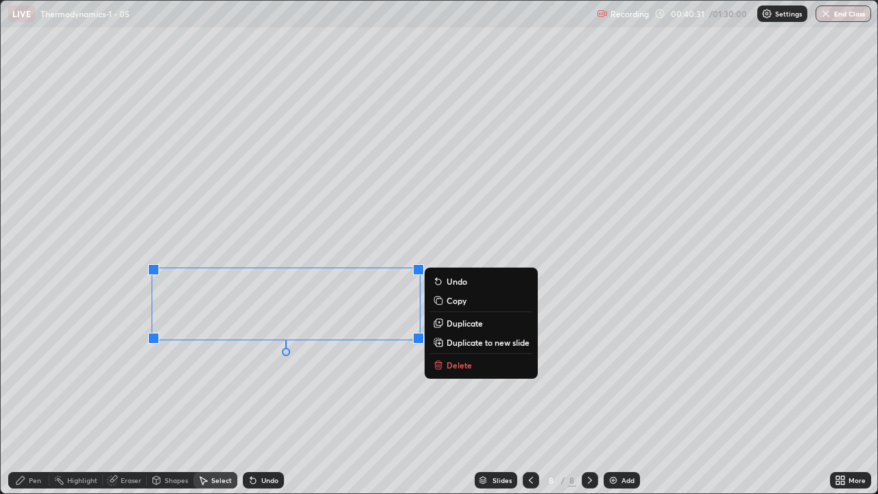
click at [32, 401] on div "Pen" at bounding box center [28, 480] width 41 height 16
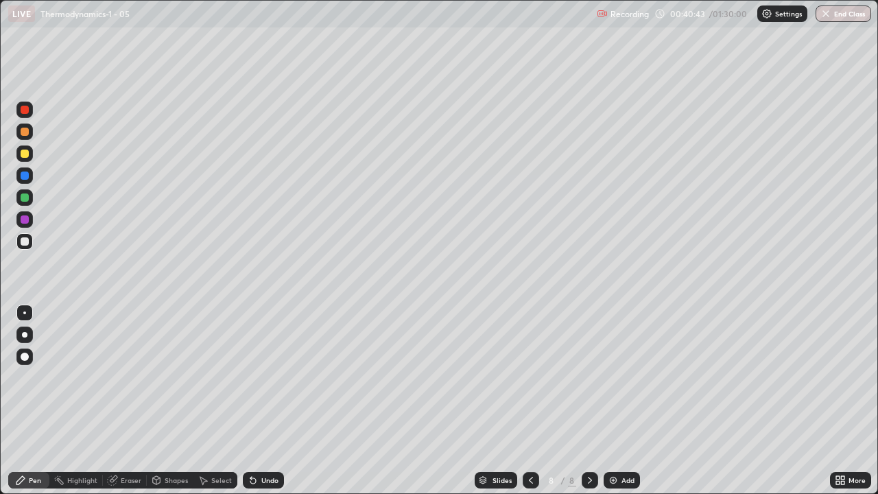
click at [839, 401] on icon at bounding box center [837, 482] width 3 height 3
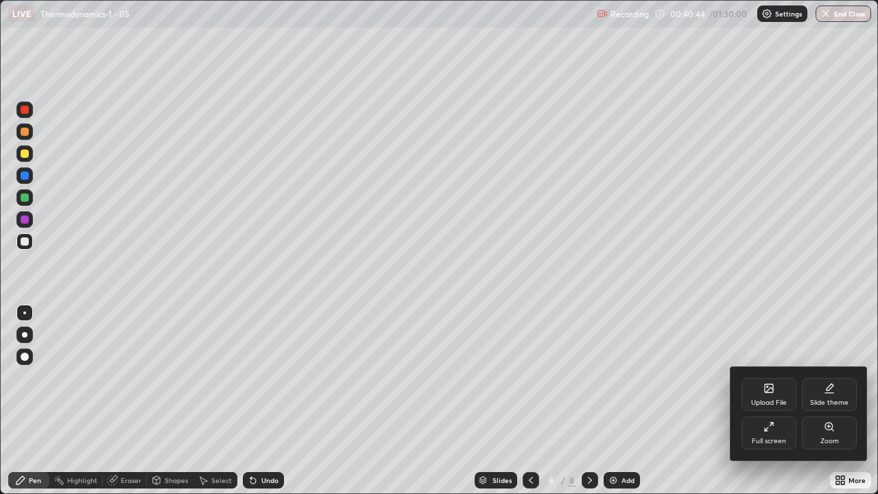
click at [776, 401] on div "Full screen" at bounding box center [769, 433] width 55 height 33
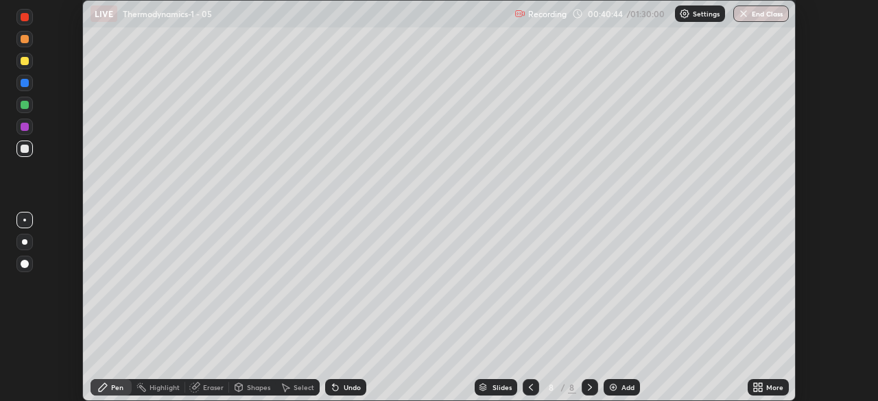
scroll to position [68220, 67743]
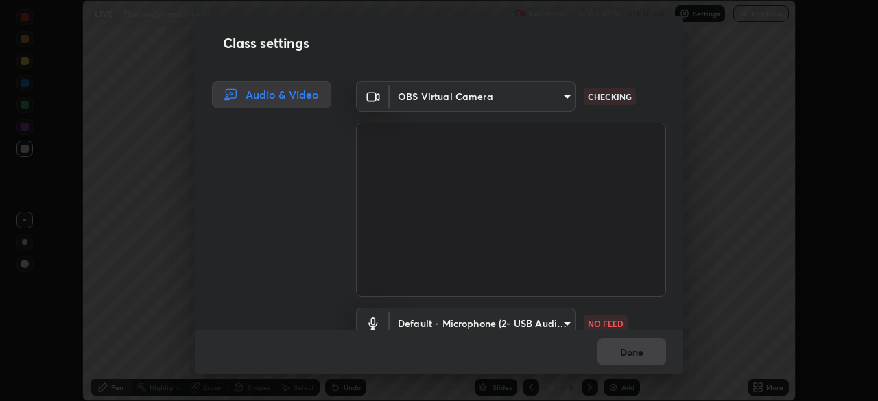
click at [568, 320] on body "Erase all LIVE Thermodynamics-1 - 05 Recording 00:41:06 / 01:30:00 Settings End…" at bounding box center [439, 200] width 878 height 401
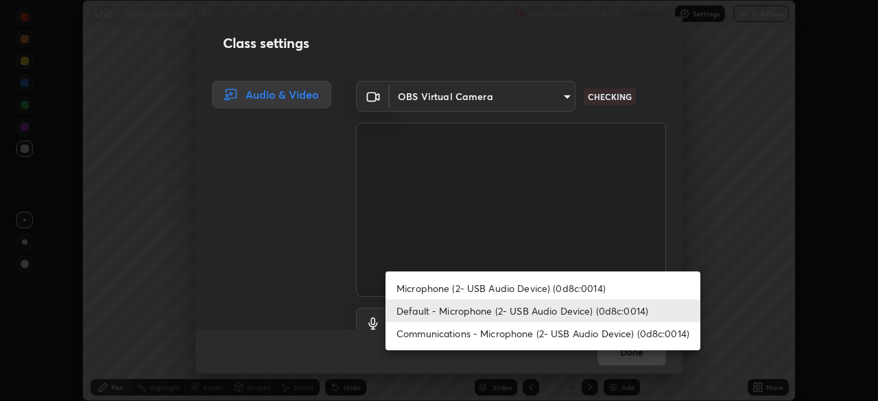
scroll to position [12, 0]
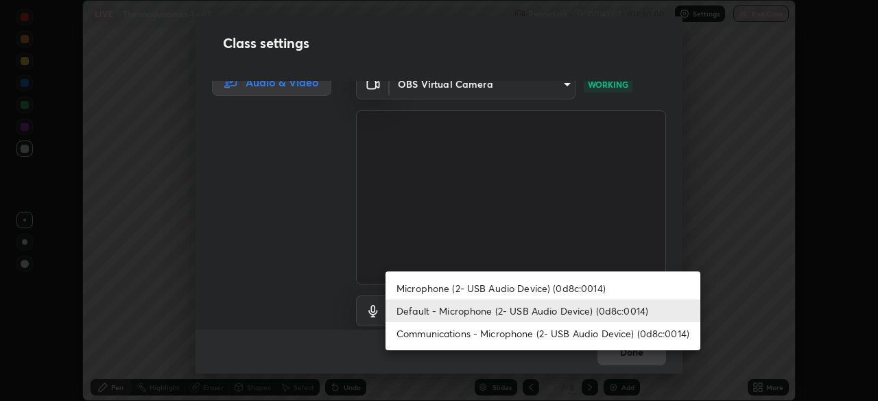
click at [557, 331] on li "Communications - Microphone (2- USB Audio Device) (0d8c:0014)" at bounding box center [543, 334] width 315 height 23
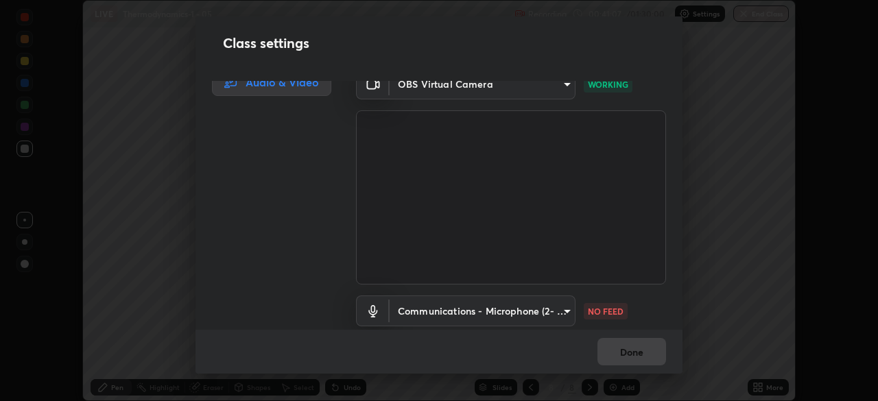
click at [556, 309] on body "Erase all LIVE Thermodynamics-1 - 05 Recording 00:41:07 / 01:30:00 Settings End…" at bounding box center [439, 200] width 878 height 401
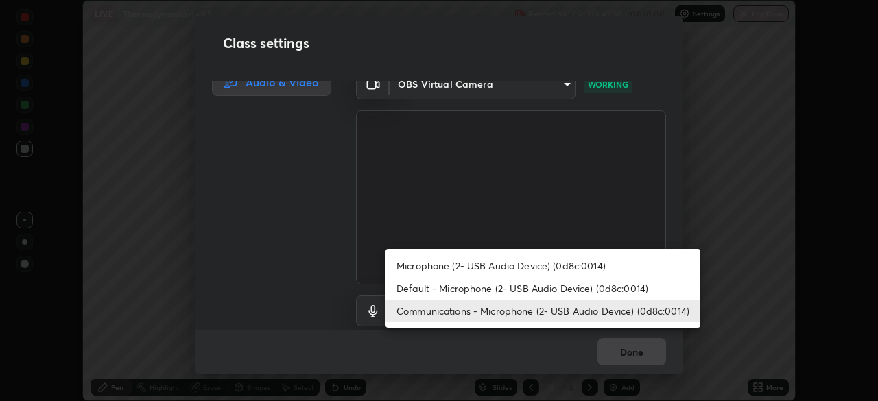
click at [559, 288] on li "Default - Microphone (2- USB Audio Device) (0d8c:0014)" at bounding box center [543, 288] width 315 height 23
type input "default"
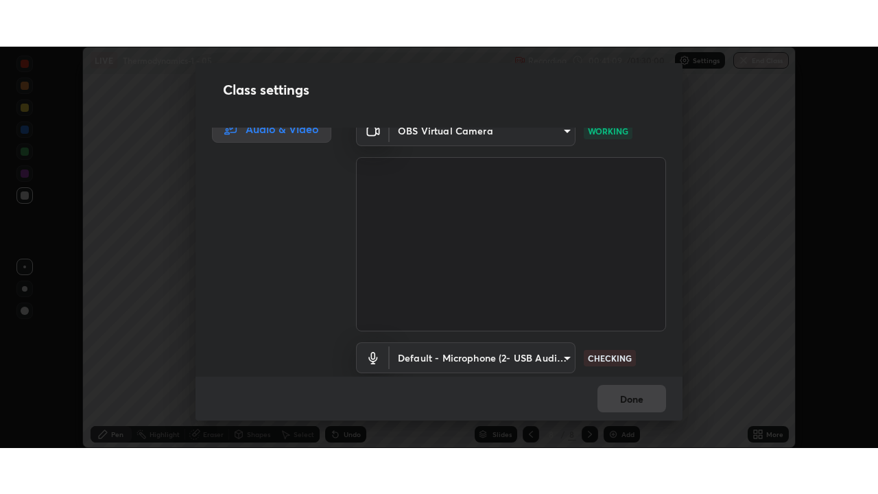
scroll to position [62, 0]
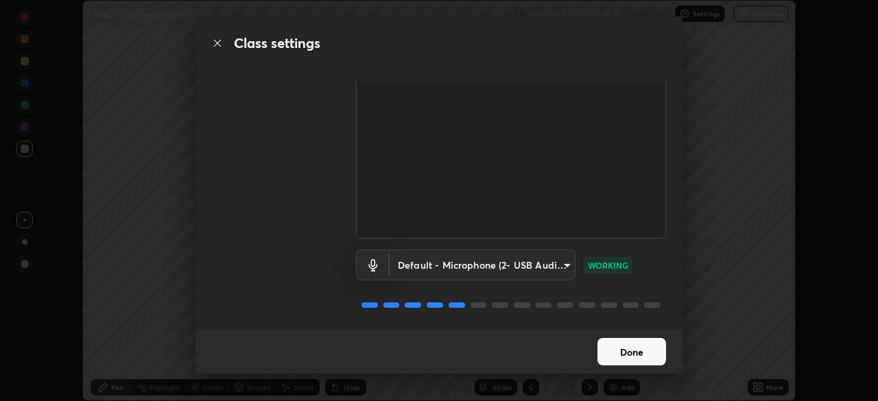
click at [637, 349] on button "Done" at bounding box center [632, 351] width 69 height 27
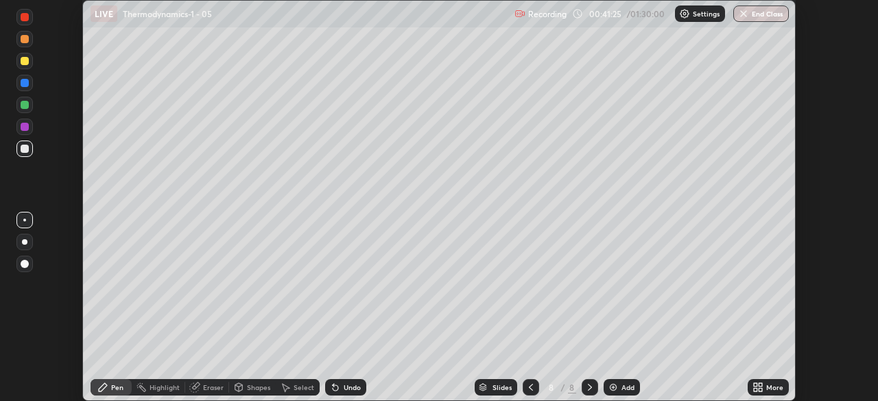
click at [760, 386] on icon at bounding box center [760, 385] width 3 height 3
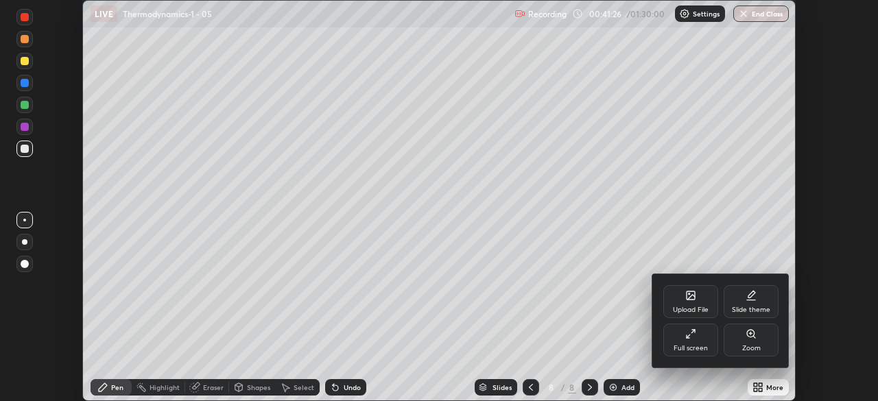
click at [710, 343] on div "Full screen" at bounding box center [691, 340] width 55 height 33
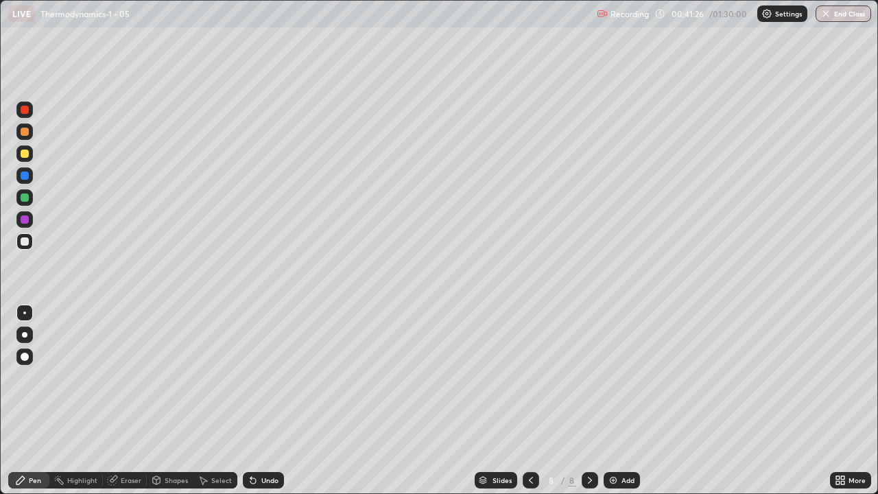
scroll to position [494, 878]
click at [215, 401] on div "Select" at bounding box center [221, 480] width 21 height 7
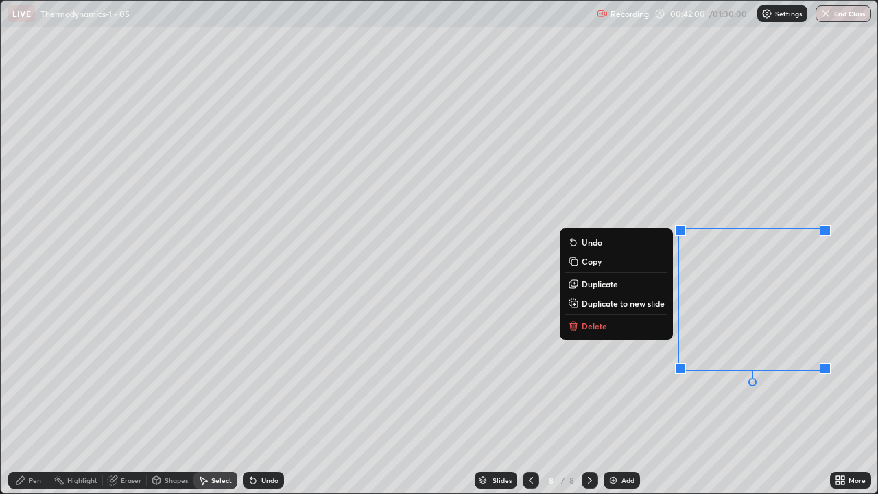
click at [595, 325] on p "Delete" at bounding box center [594, 325] width 25 height 11
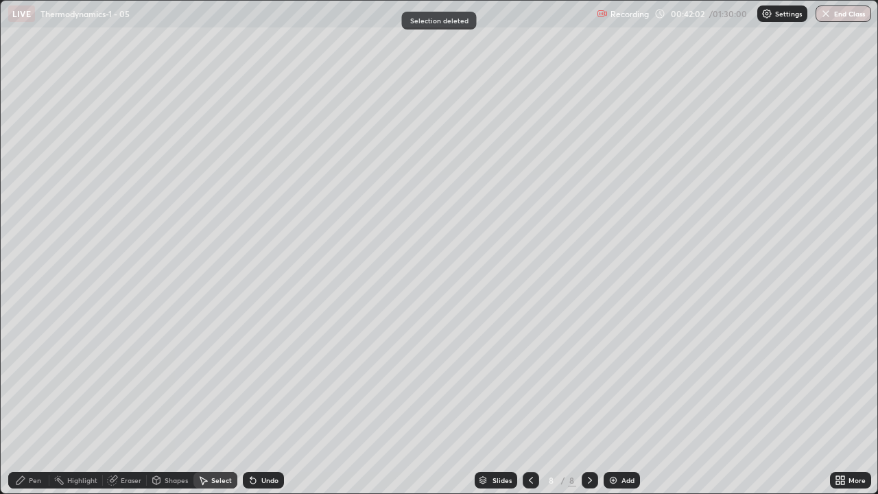
click at [36, 401] on div "Pen" at bounding box center [35, 480] width 12 height 7
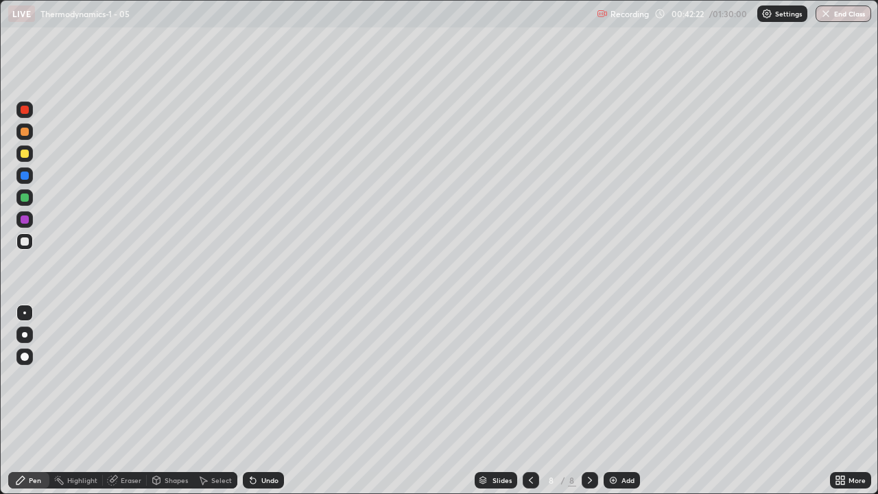
click at [258, 401] on div "Undo" at bounding box center [263, 480] width 41 height 16
click at [267, 401] on div "Undo" at bounding box center [269, 480] width 17 height 7
click at [272, 401] on div "Undo" at bounding box center [269, 480] width 17 height 7
click at [265, 401] on div "Undo" at bounding box center [263, 480] width 41 height 16
click at [259, 401] on div "Undo" at bounding box center [263, 480] width 41 height 16
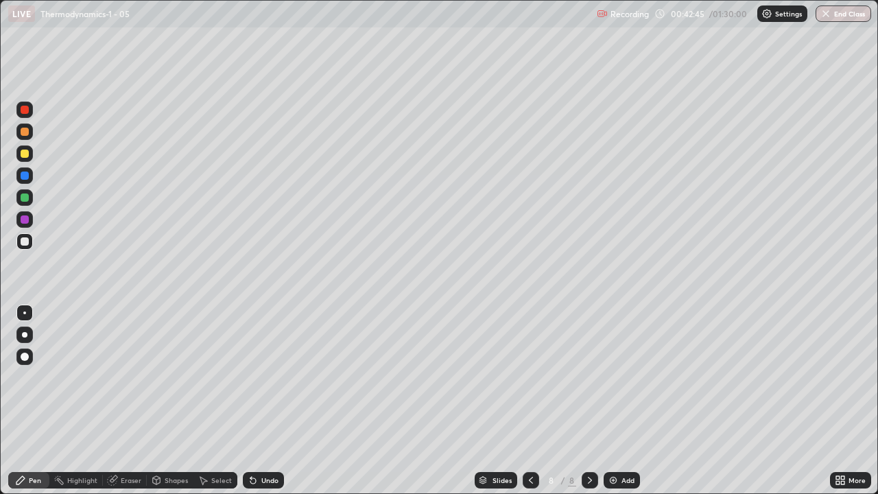
click at [264, 401] on div "Undo" at bounding box center [263, 480] width 41 height 16
click at [261, 401] on div "Undo" at bounding box center [269, 480] width 17 height 7
click at [264, 401] on div "Undo" at bounding box center [269, 480] width 17 height 7
click at [261, 401] on div "Undo" at bounding box center [263, 480] width 41 height 16
click at [26, 197] on div at bounding box center [25, 198] width 8 height 8
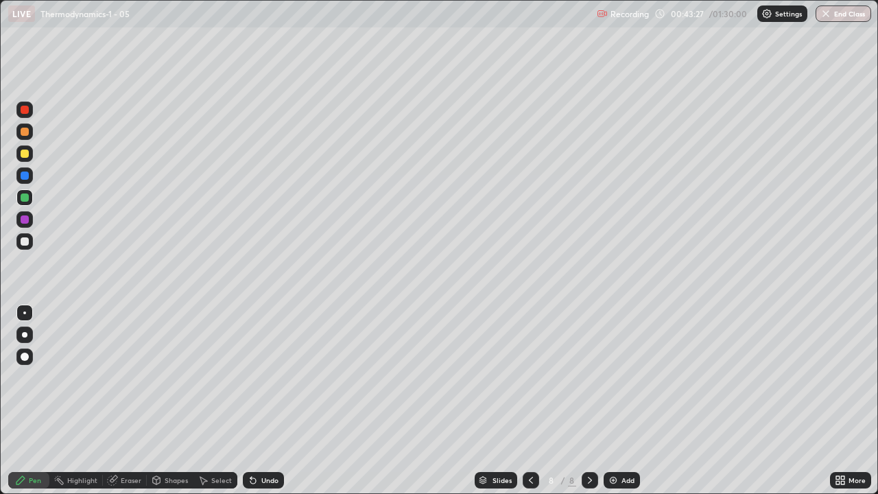
click at [23, 240] on div at bounding box center [25, 241] width 8 height 8
click at [257, 401] on div "Undo" at bounding box center [263, 480] width 41 height 16
click at [261, 401] on div "Undo" at bounding box center [263, 480] width 41 height 16
click at [260, 401] on div "Undo" at bounding box center [263, 480] width 41 height 16
click at [211, 401] on div "Select" at bounding box center [216, 480] width 44 height 16
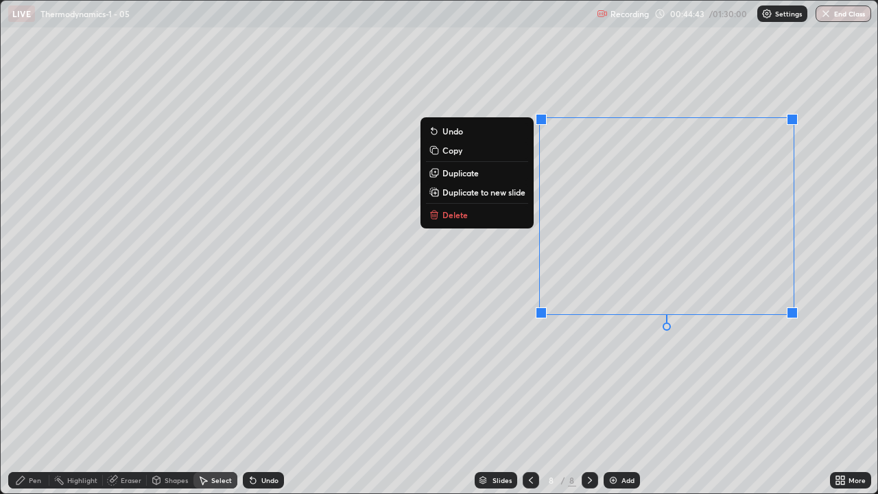
click at [452, 216] on p "Delete" at bounding box center [455, 214] width 25 height 11
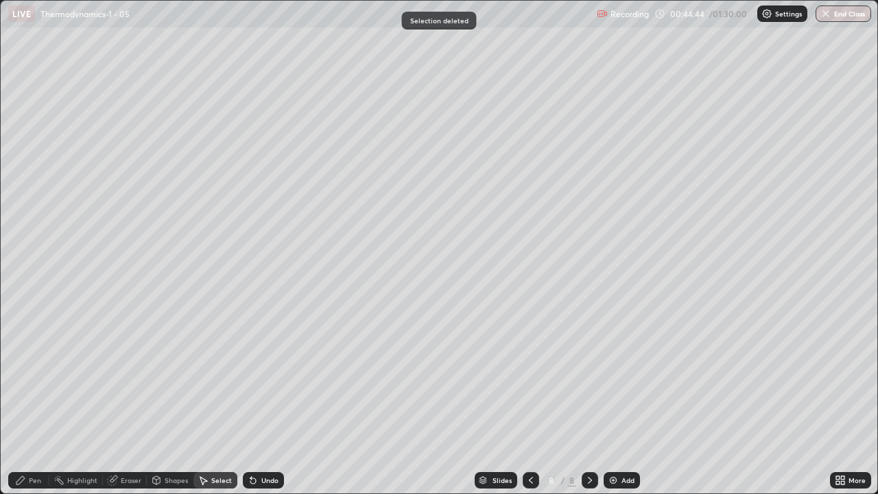
click at [32, 401] on div "Pen" at bounding box center [35, 480] width 12 height 7
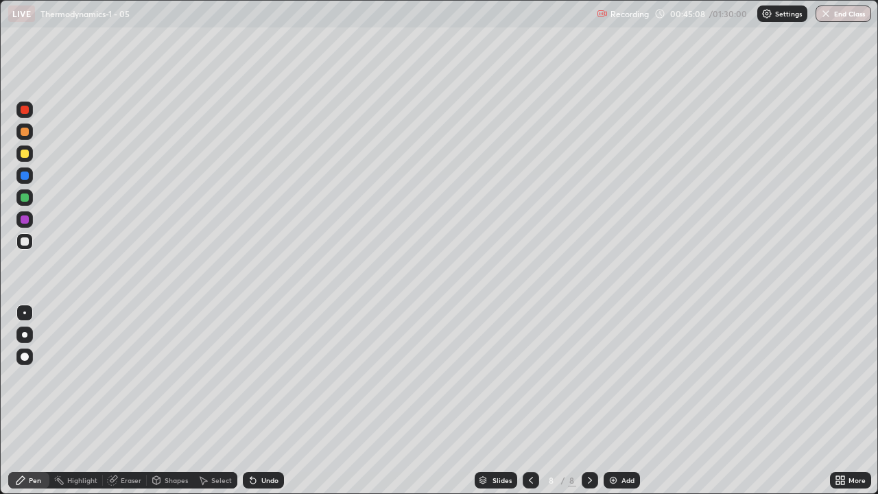
click at [127, 401] on div "Eraser" at bounding box center [131, 480] width 21 height 7
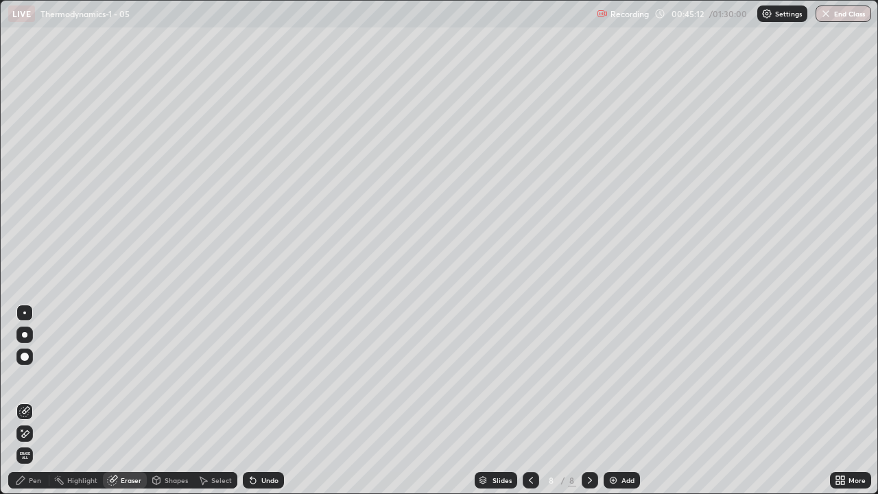
click at [43, 401] on div "Pen" at bounding box center [28, 480] width 41 height 16
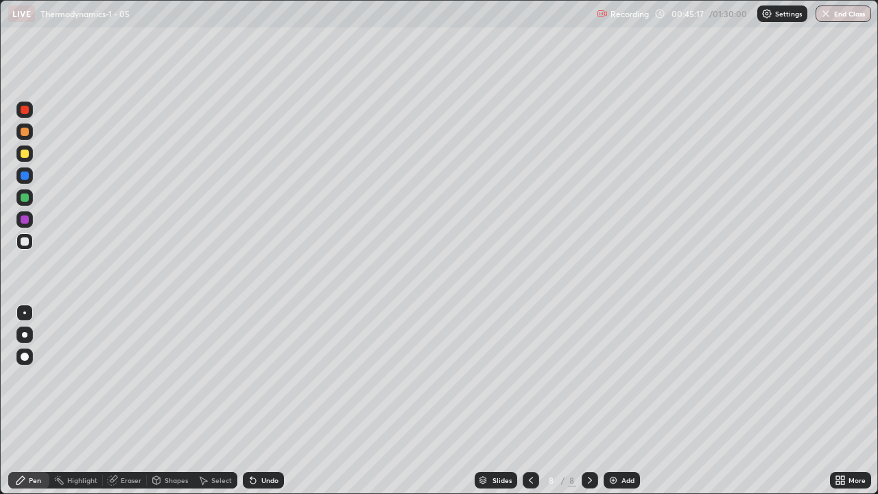
click at [270, 401] on div "Undo" at bounding box center [269, 480] width 17 height 7
click at [268, 401] on div "Undo" at bounding box center [269, 480] width 17 height 7
click at [26, 198] on div at bounding box center [25, 198] width 8 height 8
click at [21, 244] on div at bounding box center [25, 241] width 8 height 8
click at [26, 199] on div at bounding box center [25, 198] width 8 height 8
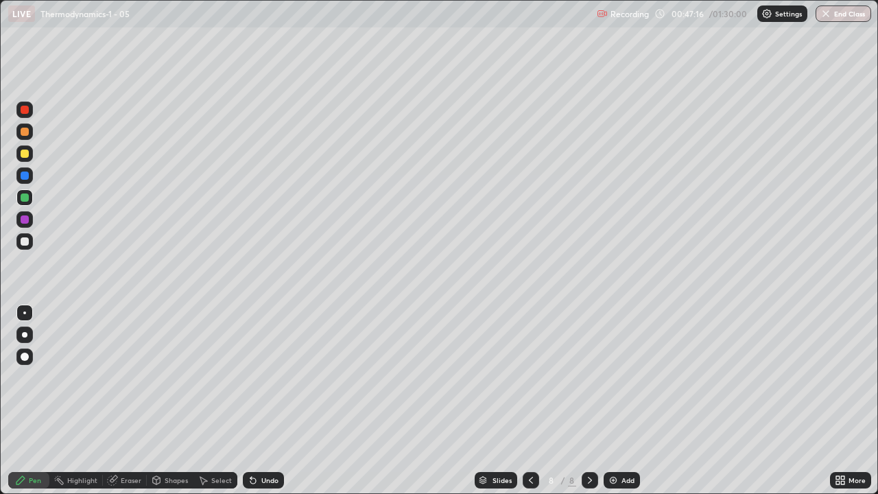
click at [30, 244] on div at bounding box center [24, 241] width 16 height 16
click at [129, 401] on div "Eraser" at bounding box center [131, 480] width 21 height 7
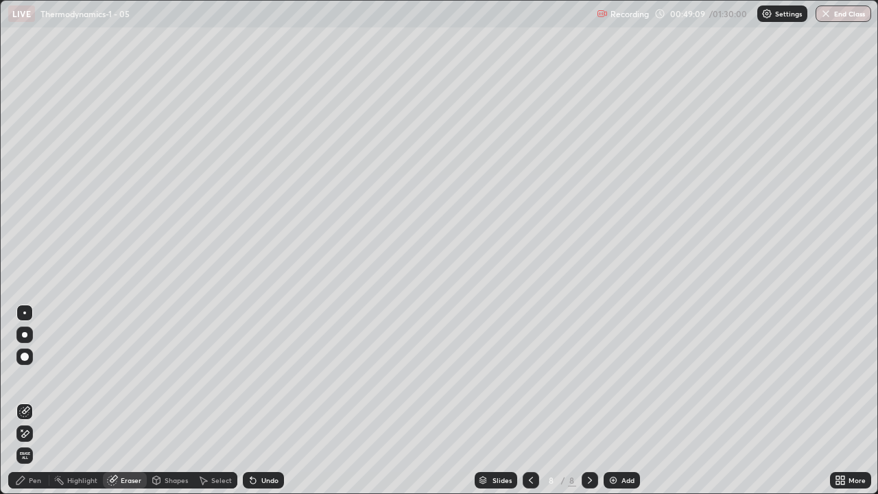
click at [33, 401] on div "Pen" at bounding box center [35, 480] width 12 height 7
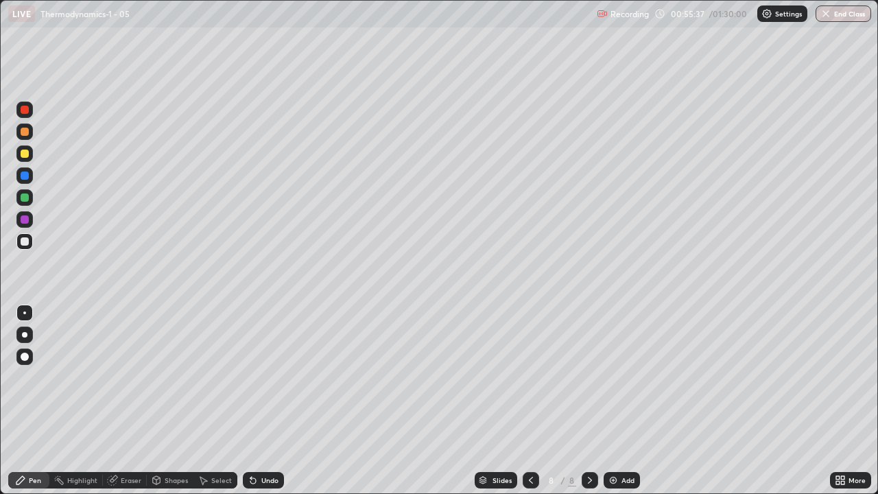
click at [614, 401] on img at bounding box center [613, 480] width 11 height 11
click at [258, 401] on div "Undo" at bounding box center [263, 480] width 41 height 16
click at [267, 401] on div "Undo" at bounding box center [263, 480] width 41 height 16
click at [267, 401] on div "Undo" at bounding box center [269, 480] width 17 height 7
click at [264, 401] on div "Undo" at bounding box center [269, 480] width 17 height 7
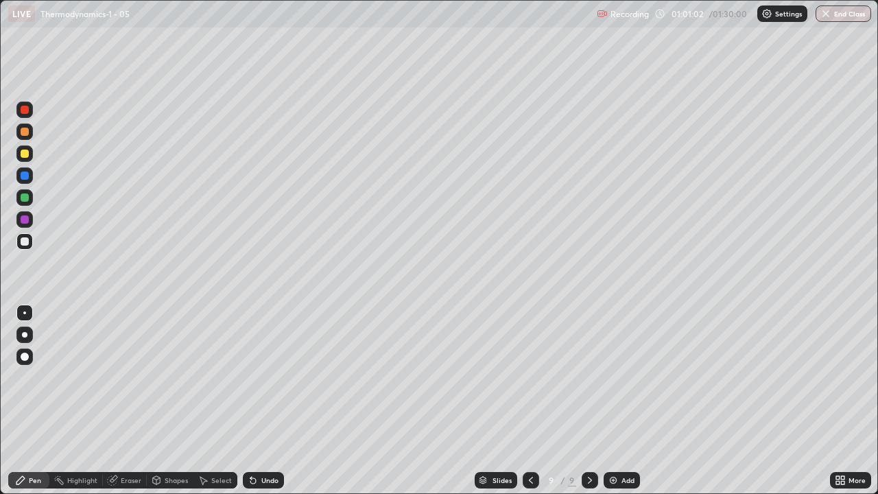
click at [261, 401] on div "Undo" at bounding box center [269, 480] width 17 height 7
click at [265, 401] on div "Undo" at bounding box center [263, 480] width 41 height 16
click at [264, 401] on div "Undo" at bounding box center [263, 480] width 41 height 16
click at [613, 401] on img at bounding box center [613, 480] width 11 height 11
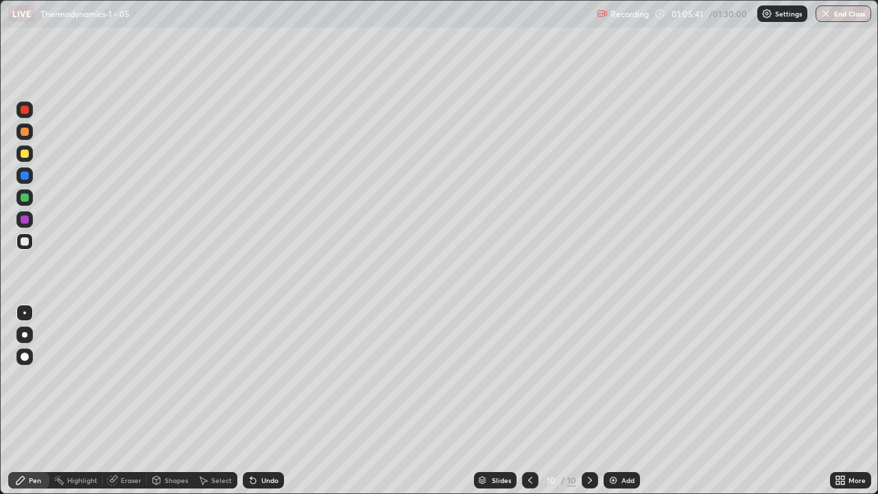
click at [136, 401] on div "Eraser" at bounding box center [131, 480] width 21 height 7
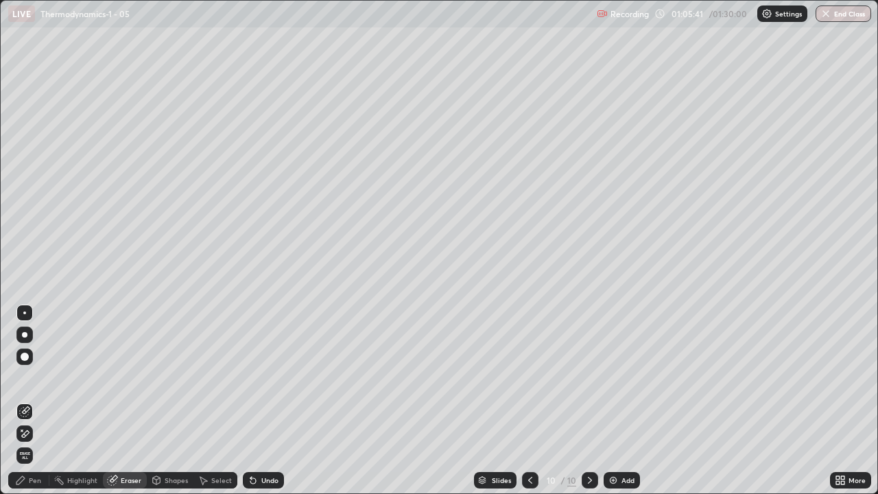
click at [25, 401] on span "Erase all" at bounding box center [24, 456] width 15 height 8
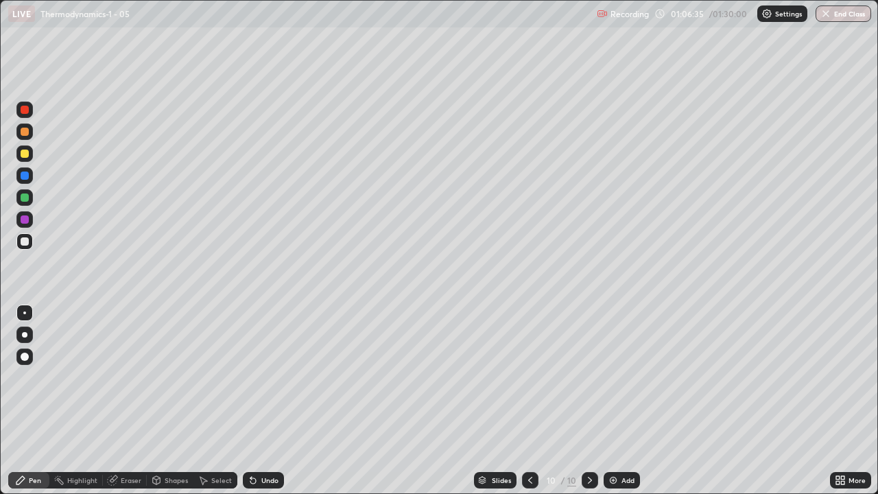
click at [269, 401] on div "Undo" at bounding box center [263, 480] width 41 height 16
click at [272, 401] on div "Undo" at bounding box center [269, 480] width 17 height 7
click at [264, 401] on div "Undo" at bounding box center [263, 480] width 41 height 16
click at [257, 401] on div "Undo" at bounding box center [263, 480] width 41 height 16
click at [259, 401] on div "Undo" at bounding box center [263, 480] width 41 height 16
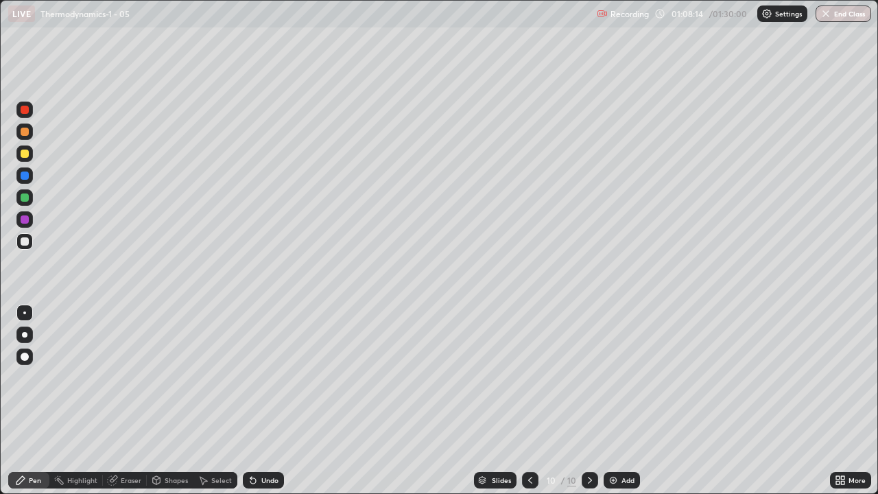
click at [261, 401] on div "Undo" at bounding box center [269, 480] width 17 height 7
click at [261, 401] on div "Undo" at bounding box center [263, 480] width 41 height 16
click at [263, 401] on div "Undo" at bounding box center [263, 480] width 41 height 16
click at [262, 401] on div "Undo" at bounding box center [263, 480] width 41 height 16
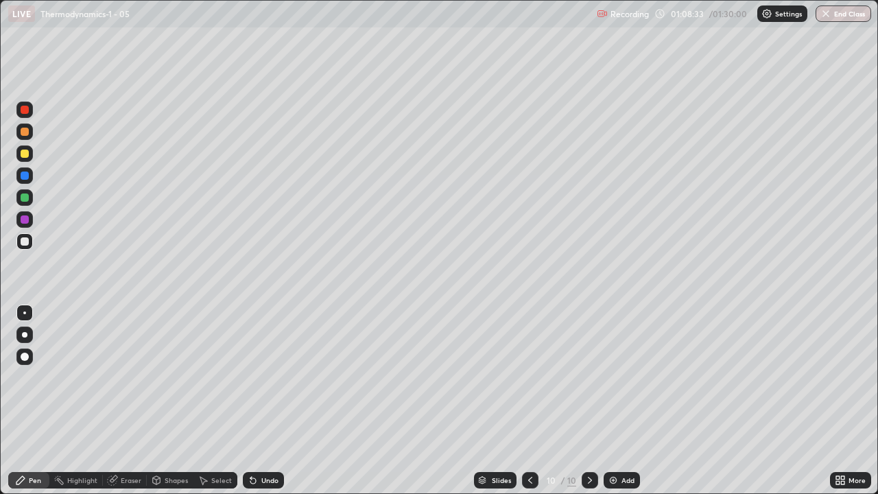
click at [267, 401] on div "Undo" at bounding box center [269, 480] width 17 height 7
click at [266, 401] on div "Undo" at bounding box center [263, 480] width 41 height 16
click at [261, 401] on div "Undo" at bounding box center [263, 480] width 41 height 16
click at [259, 401] on div "Undo" at bounding box center [263, 480] width 41 height 16
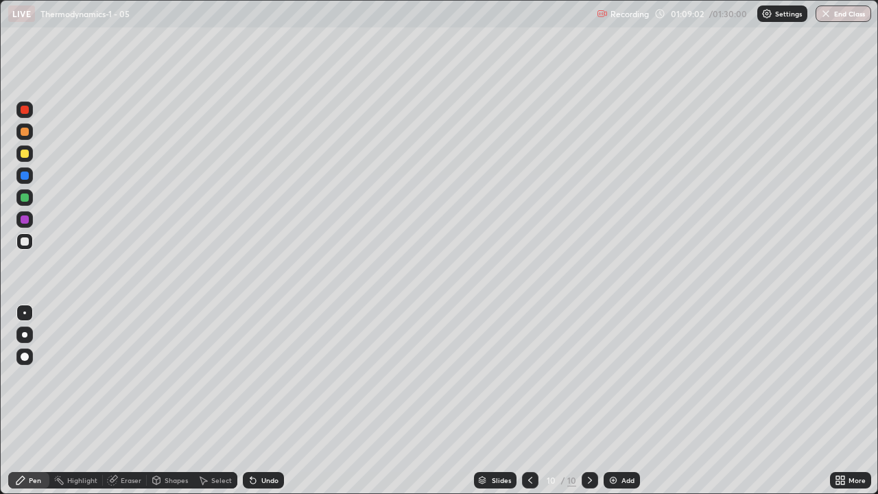
click at [261, 401] on div "Undo" at bounding box center [263, 480] width 41 height 16
click at [267, 401] on div "Undo" at bounding box center [269, 480] width 17 height 7
click at [264, 401] on div "Undo" at bounding box center [263, 480] width 41 height 16
click at [263, 401] on div "Undo" at bounding box center [269, 480] width 17 height 7
click at [261, 401] on div "Undo" at bounding box center [269, 480] width 17 height 7
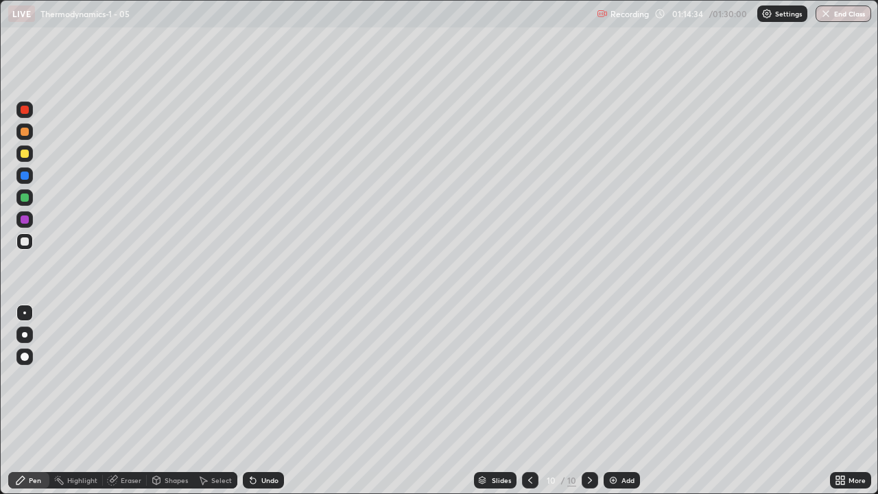
click at [620, 401] on div "Add" at bounding box center [622, 480] width 36 height 16
click at [251, 401] on icon at bounding box center [252, 480] width 5 height 5
click at [273, 401] on div "Undo" at bounding box center [263, 480] width 41 height 16
click at [270, 401] on div "Undo" at bounding box center [269, 480] width 17 height 7
click at [261, 401] on div "Undo" at bounding box center [263, 480] width 41 height 16
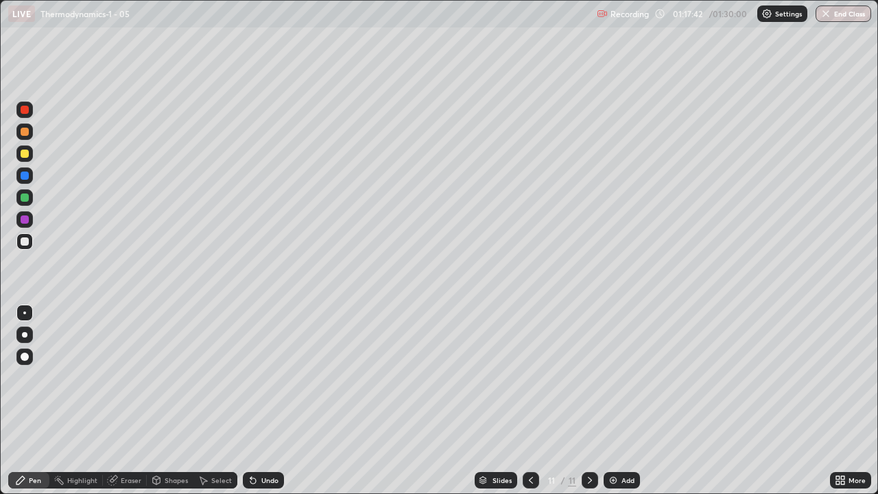
click at [261, 401] on div "Undo" at bounding box center [263, 480] width 41 height 16
click at [260, 401] on div "Undo" at bounding box center [263, 480] width 41 height 16
click at [261, 401] on div "Undo" at bounding box center [263, 480] width 41 height 16
click at [262, 401] on div "Undo" at bounding box center [263, 480] width 41 height 16
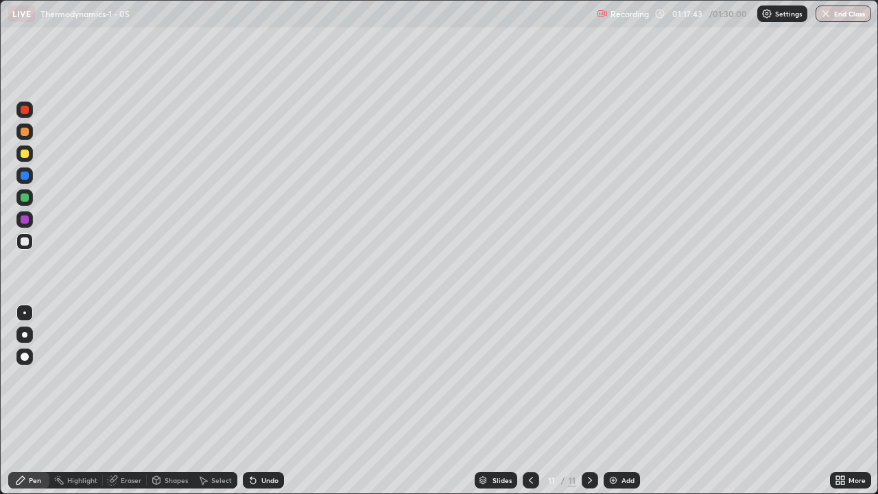
click at [265, 401] on div "Undo" at bounding box center [263, 480] width 41 height 16
click at [266, 401] on div "Undo" at bounding box center [263, 480] width 41 height 16
click at [265, 401] on div "Undo" at bounding box center [263, 480] width 41 height 16
click at [134, 401] on div "Eraser" at bounding box center [131, 480] width 21 height 7
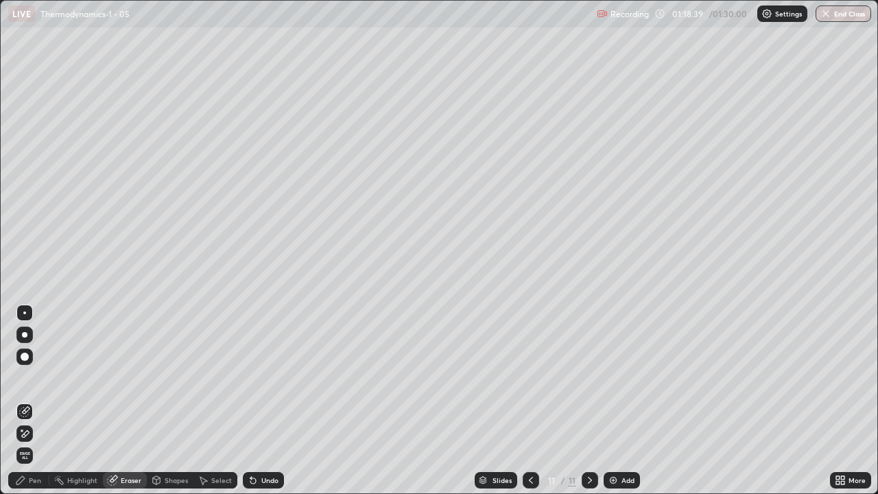
click at [40, 401] on div "Pen" at bounding box center [35, 480] width 12 height 7
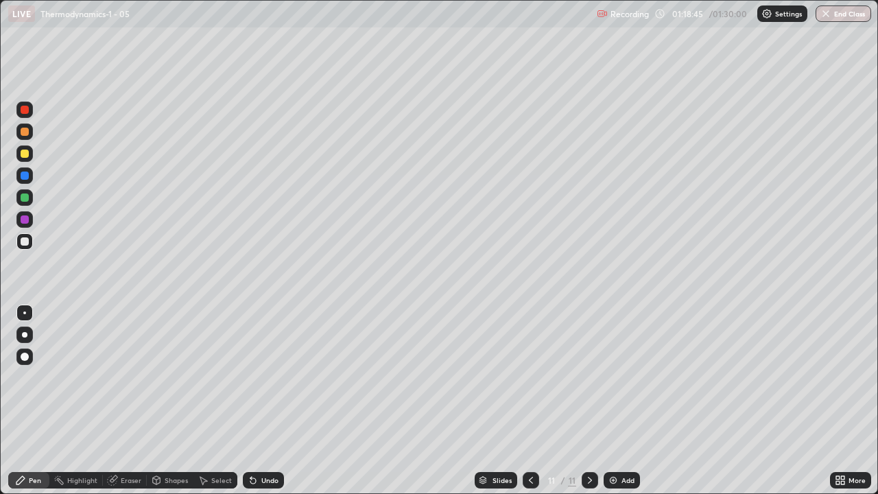
click at [268, 401] on div "Undo" at bounding box center [263, 480] width 41 height 16
click at [28, 200] on div at bounding box center [25, 198] width 8 height 8
click at [89, 401] on div "Highlight" at bounding box center [82, 480] width 30 height 7
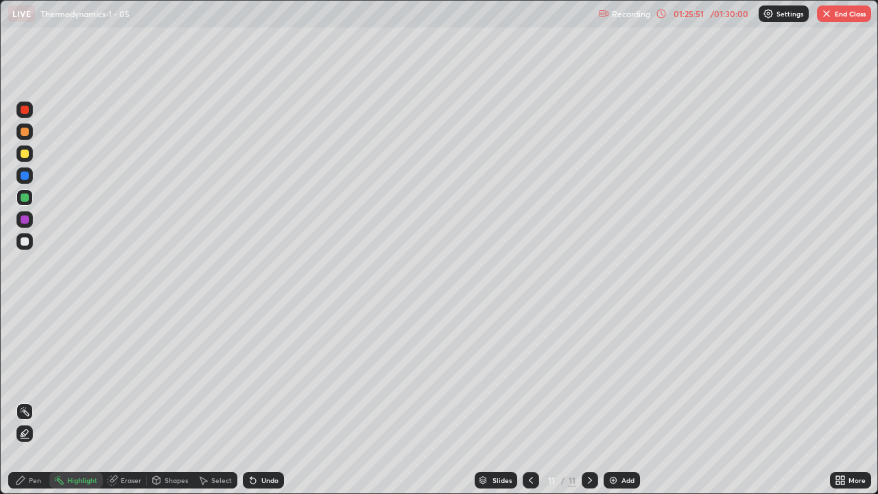
click at [25, 401] on icon at bounding box center [24, 433] width 11 height 11
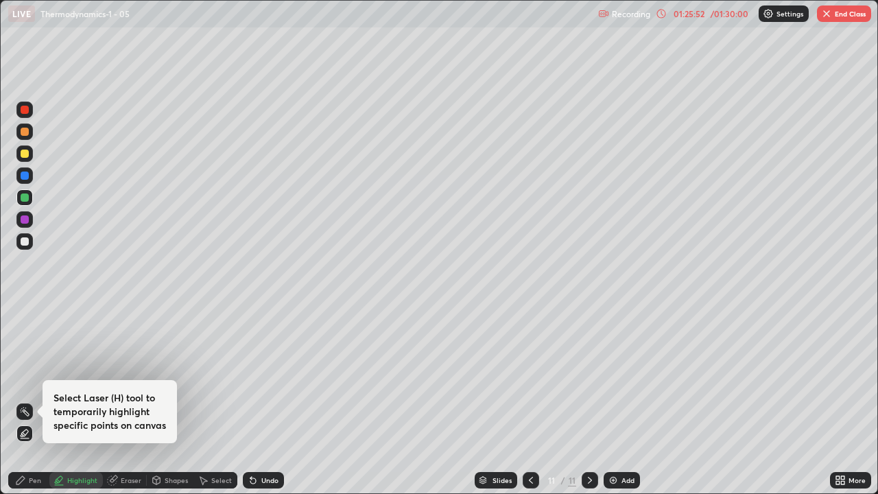
click at [30, 218] on div at bounding box center [24, 219] width 16 height 16
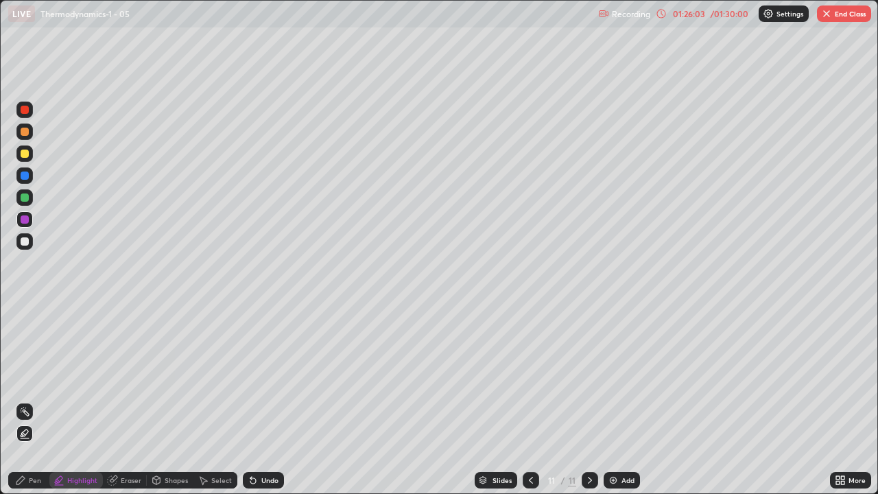
click at [526, 401] on icon at bounding box center [531, 480] width 11 height 11
click at [587, 401] on icon at bounding box center [590, 480] width 11 height 11
click at [548, 401] on div "11" at bounding box center [552, 480] width 14 height 8
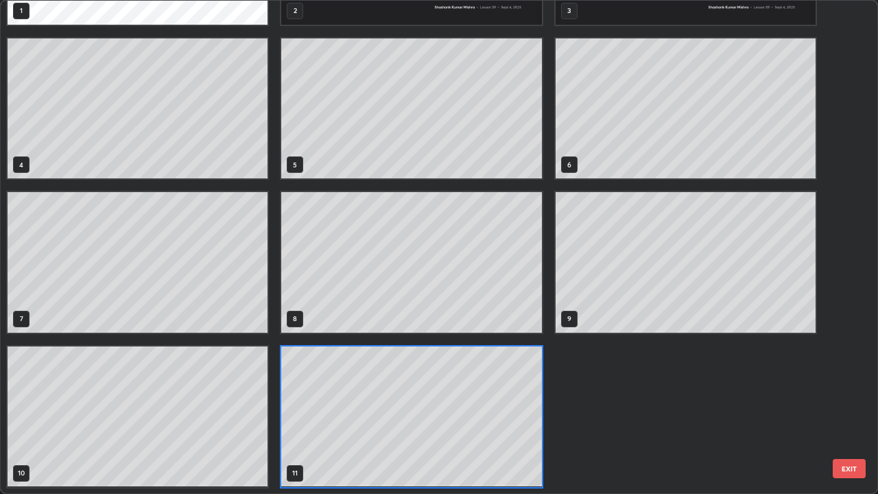
scroll to position [489, 870]
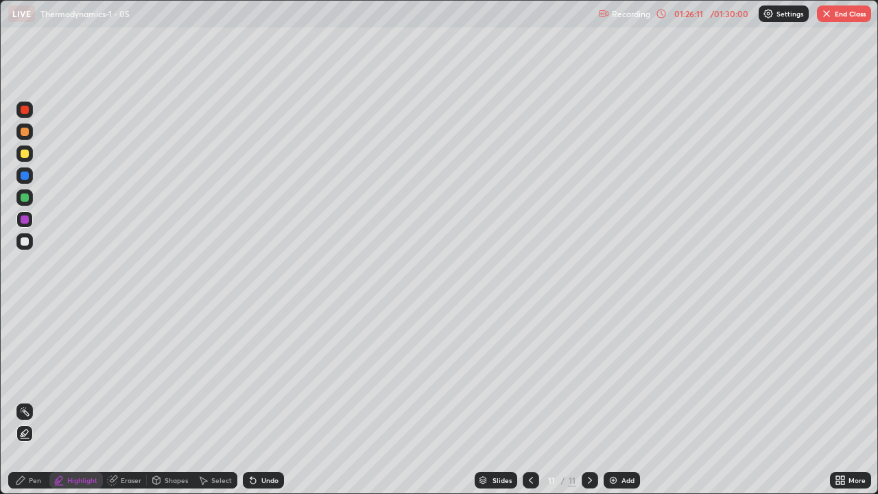
click at [21, 401] on circle at bounding box center [21, 411] width 1 height 1
click at [524, 401] on div at bounding box center [531, 480] width 16 height 16
click at [589, 401] on icon at bounding box center [590, 480] width 4 height 7
click at [840, 14] on button "End Class" at bounding box center [844, 13] width 54 height 16
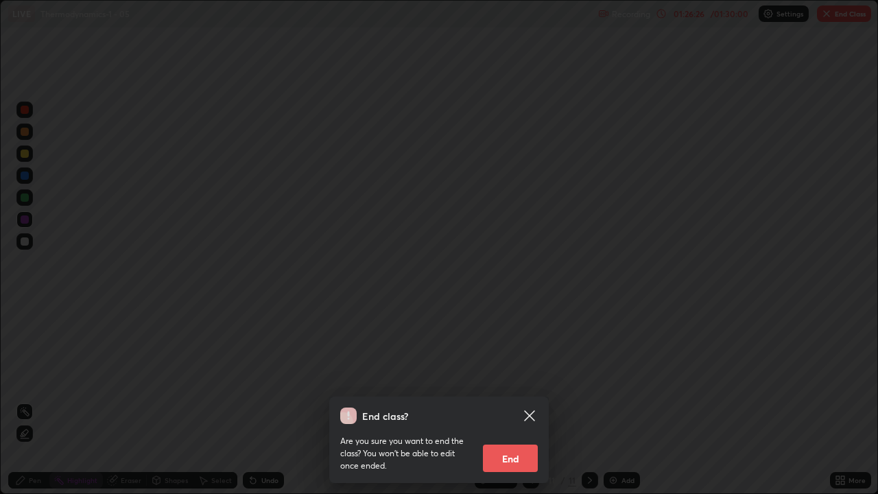
click at [502, 401] on button "End" at bounding box center [510, 458] width 55 height 27
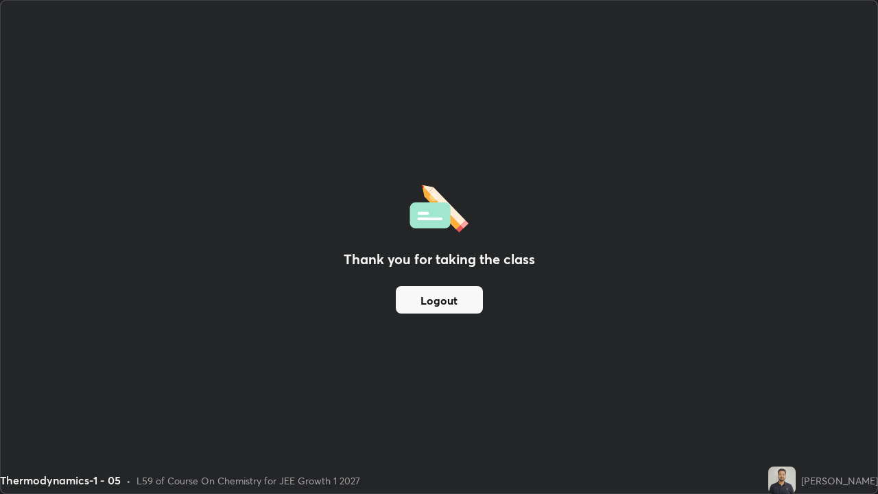
click at [469, 306] on button "Logout" at bounding box center [439, 299] width 87 height 27
